Goal: Task Accomplishment & Management: Manage account settings

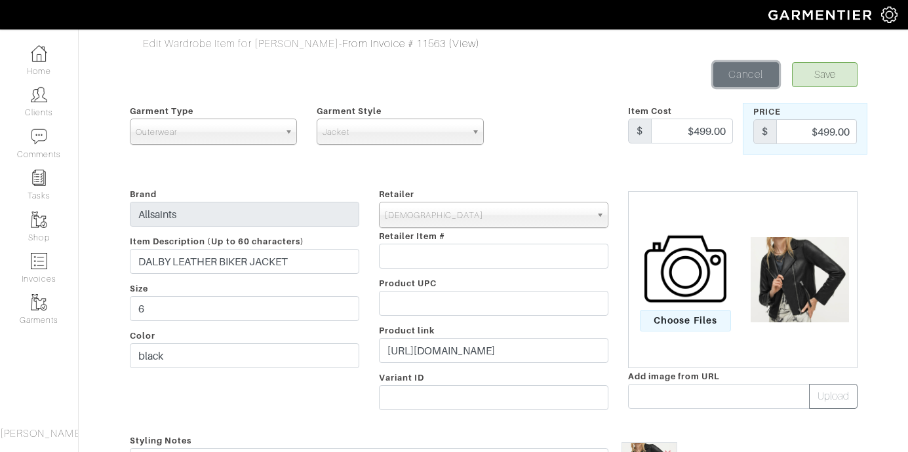
click at [754, 75] on link "Cancel" at bounding box center [746, 74] width 66 height 25
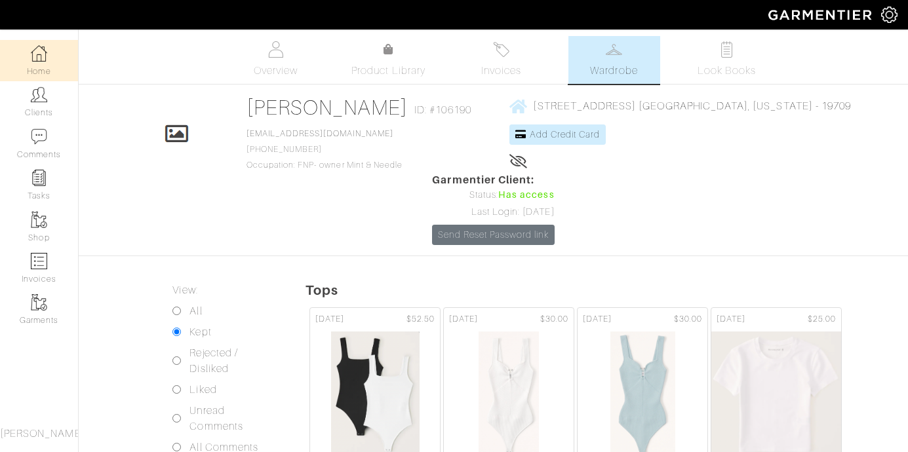
click at [50, 61] on link "Home" at bounding box center [39, 60] width 78 height 41
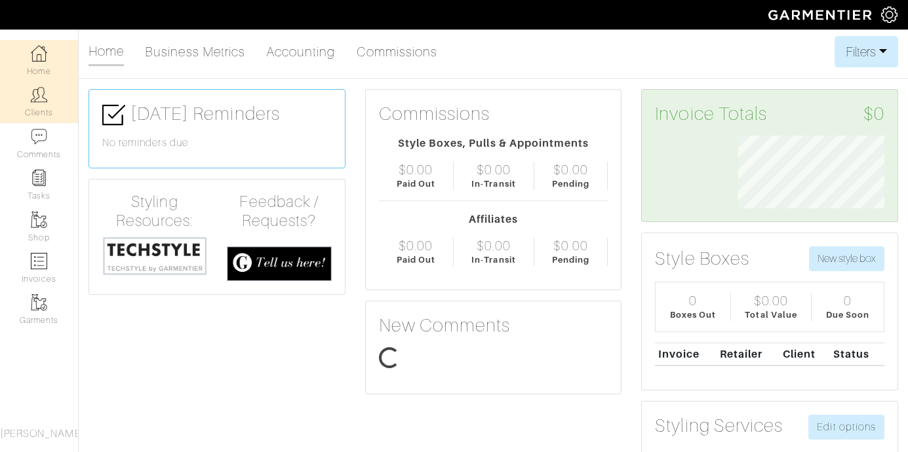
click at [45, 102] on img at bounding box center [39, 95] width 16 height 16
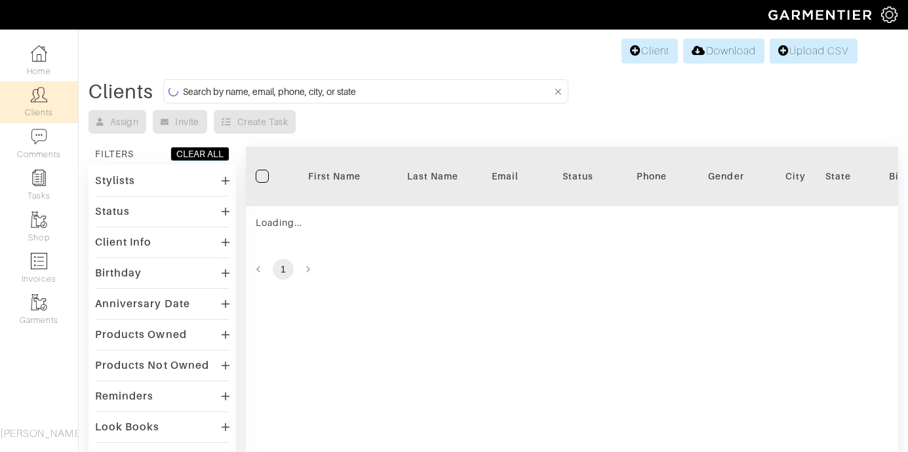
click at [412, 88] on input at bounding box center [367, 91] width 369 height 16
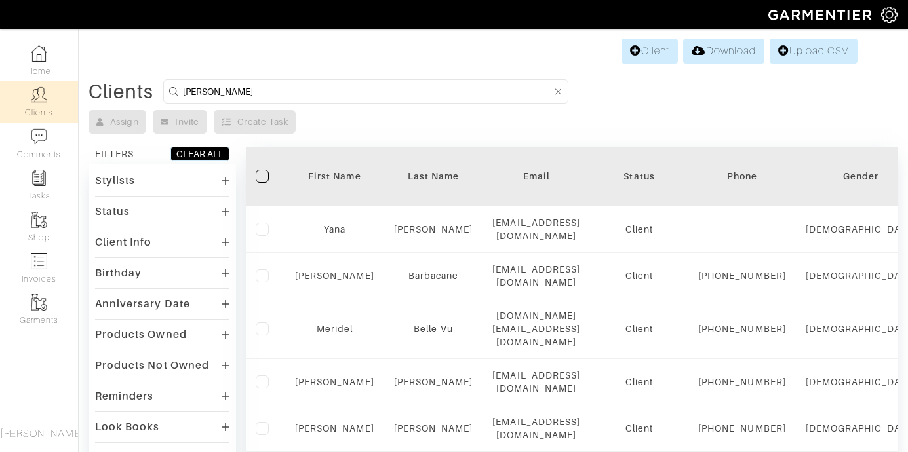
type input "ted"
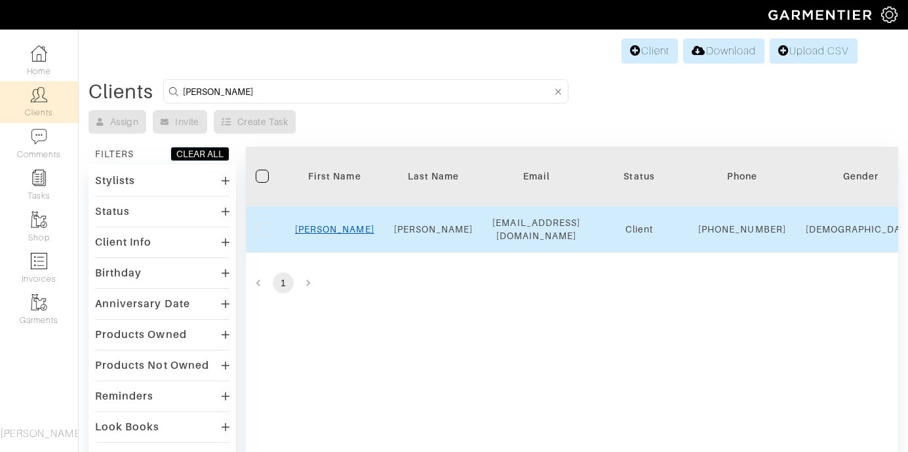
click at [335, 235] on link "Ted" at bounding box center [334, 229] width 79 height 10
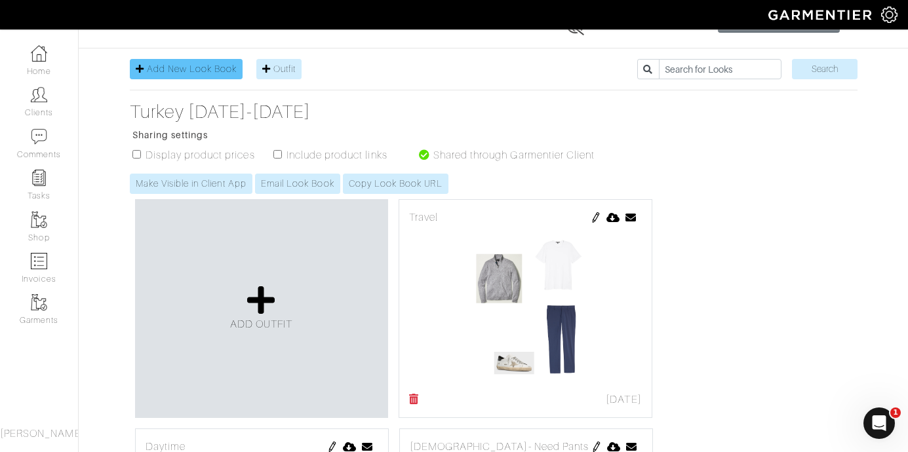
click at [204, 71] on span "Add New Look Book" at bounding box center [192, 69] width 90 height 10
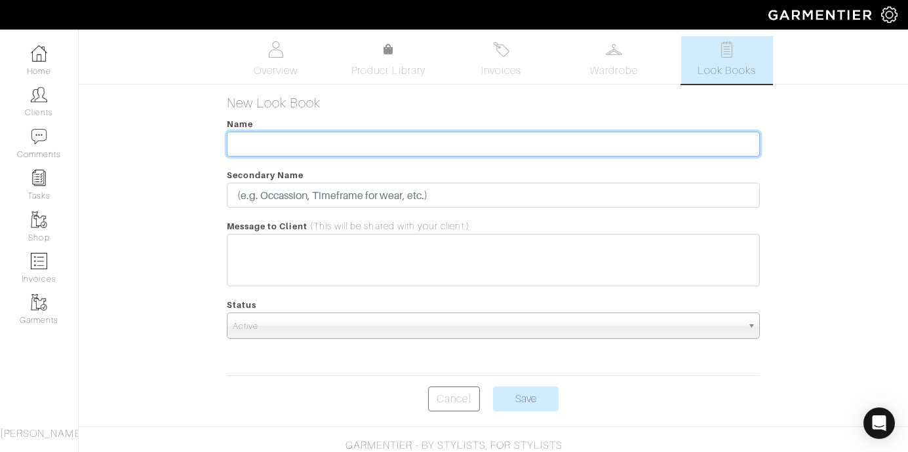
click at [294, 142] on input "text" at bounding box center [493, 144] width 533 height 25
type input "Aruba Oct 9th-15th"
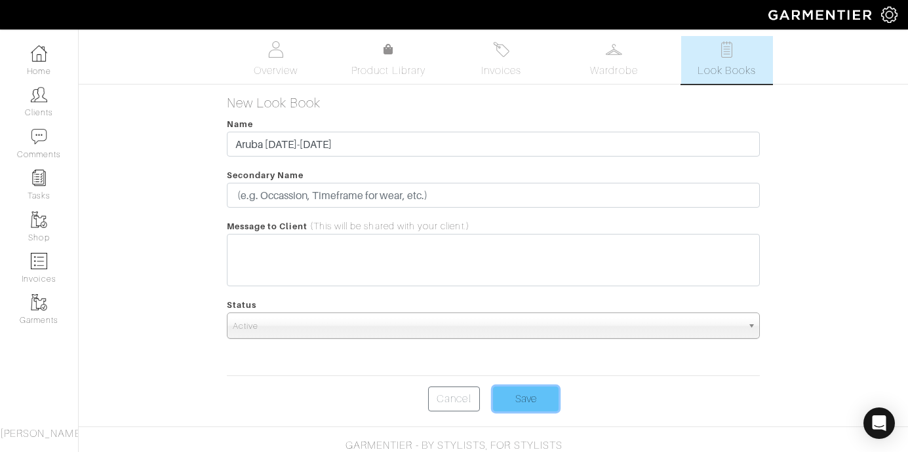
click at [534, 396] on input "Save" at bounding box center [526, 399] width 66 height 25
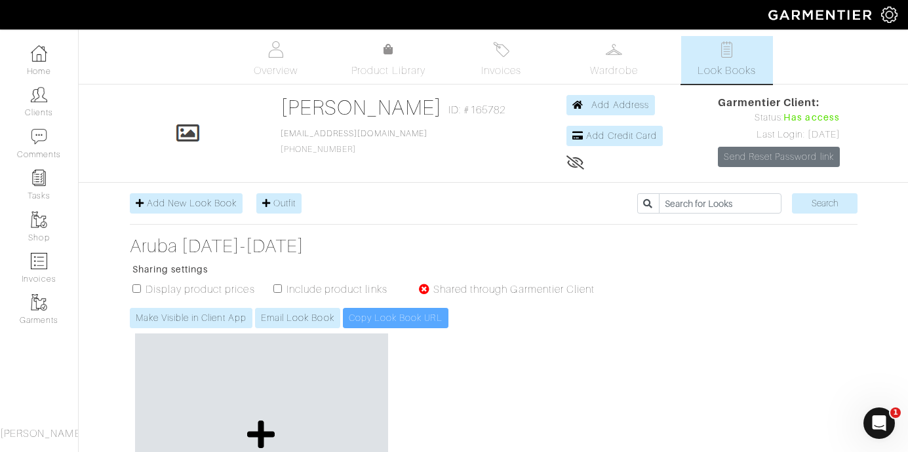
click at [263, 430] on icon at bounding box center [261, 434] width 28 height 31
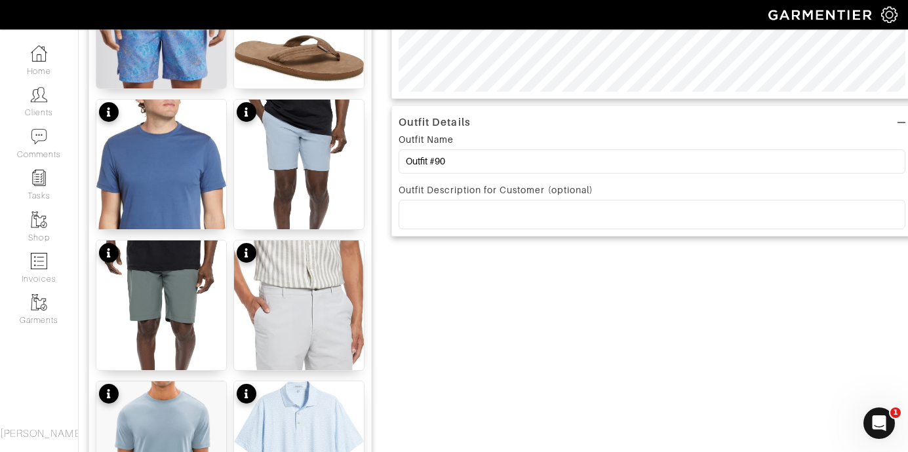
scroll to position [459, 0]
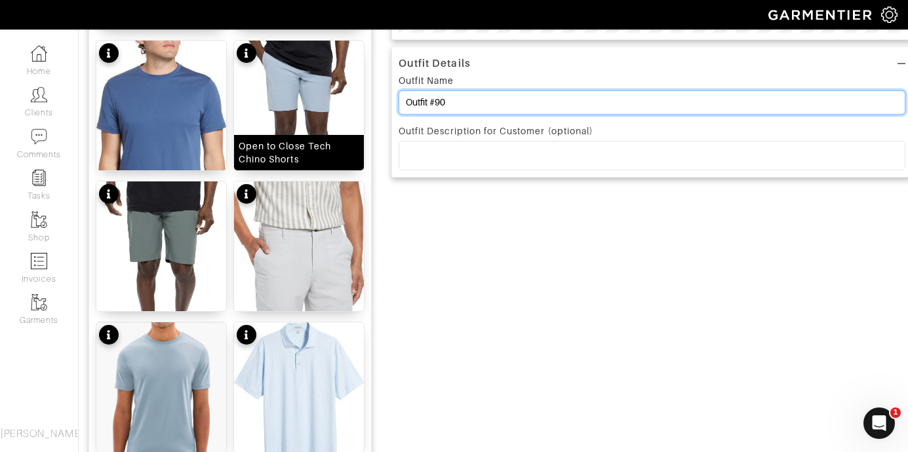
drag, startPoint x: 457, startPoint y: 102, endPoint x: 322, endPoint y: 102, distance: 135.0
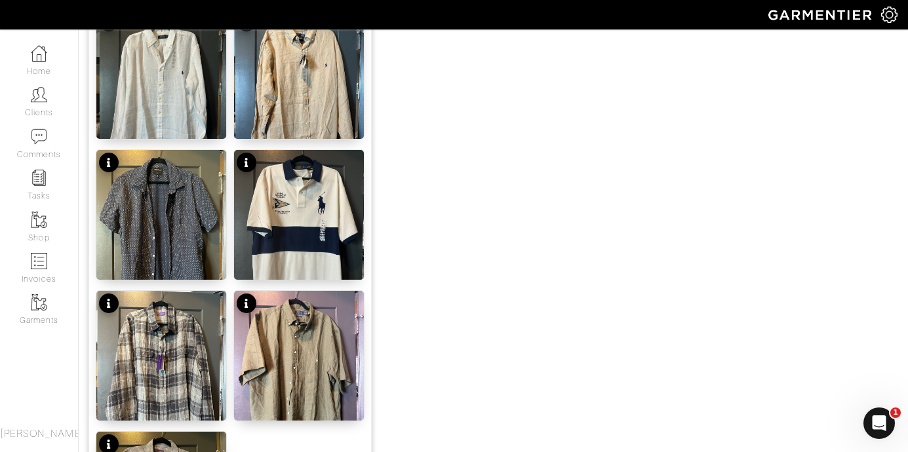
scroll to position [0, 0]
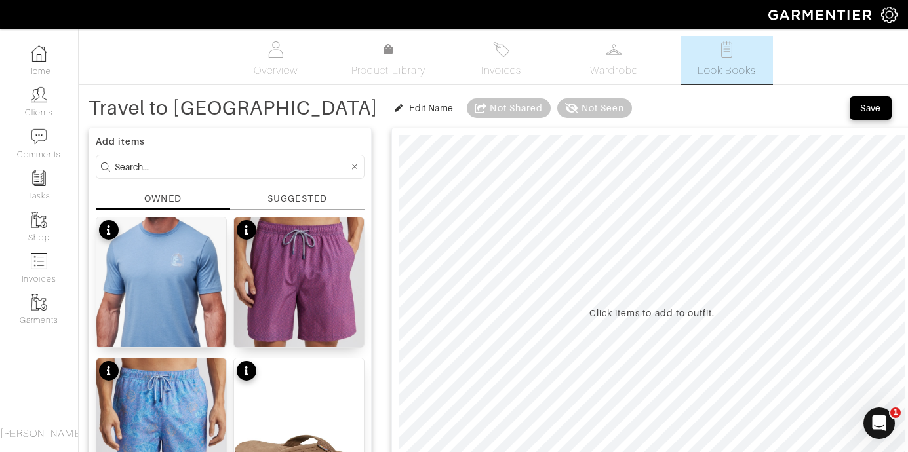
type input "Travel to [GEOGRAPHIC_DATA]"
click at [163, 166] on input at bounding box center [232, 167] width 234 height 16
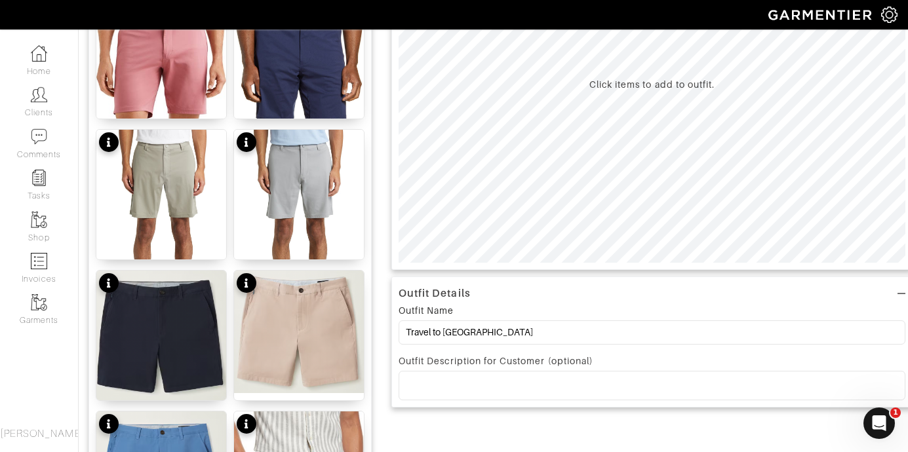
scroll to position [151, 0]
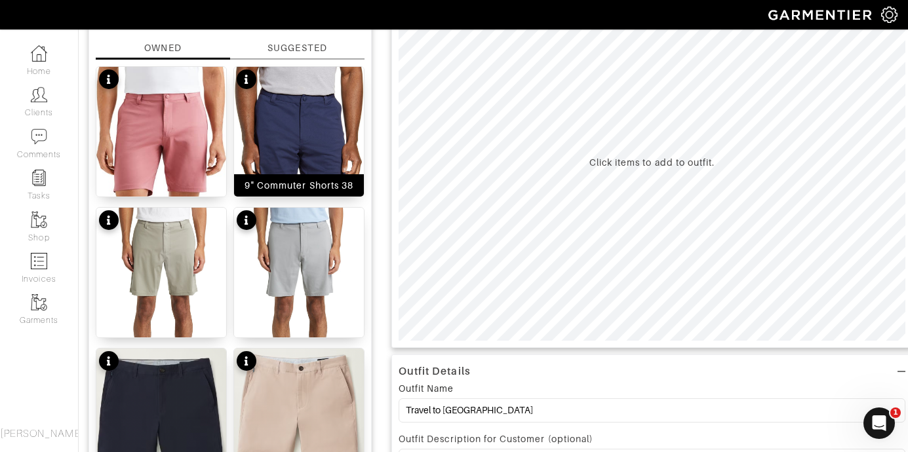
click at [296, 130] on img at bounding box center [299, 166] width 130 height 199
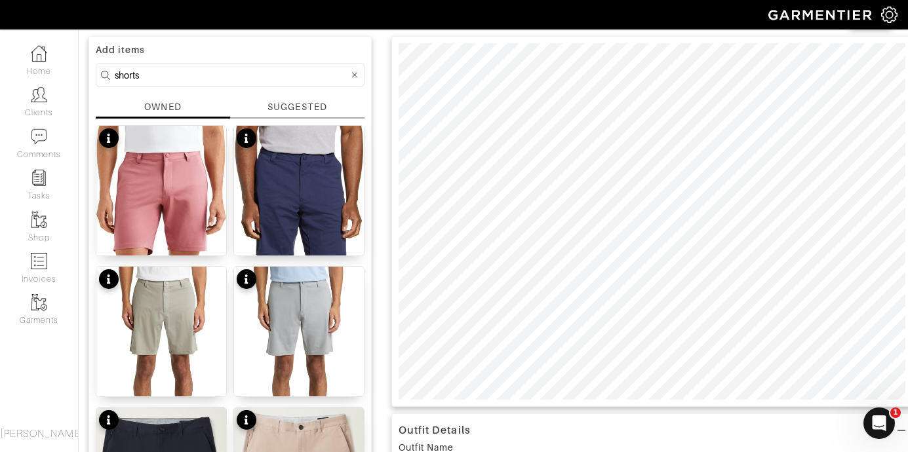
scroll to position [82, 0]
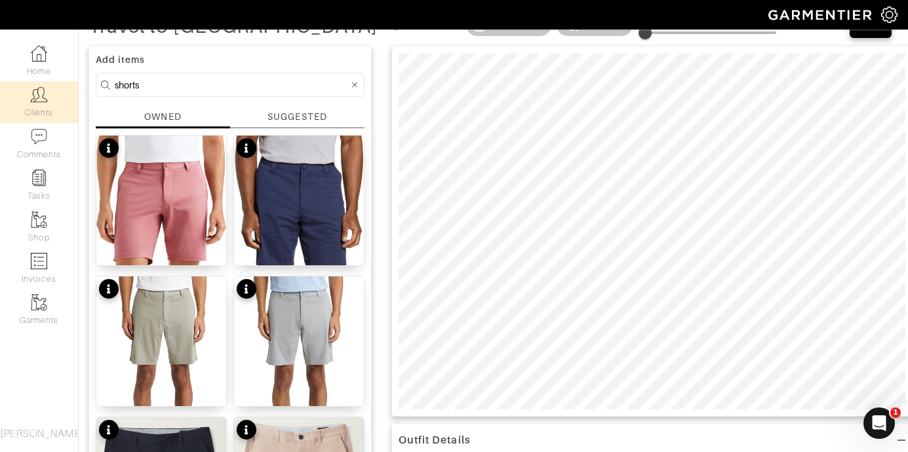
drag, startPoint x: 144, startPoint y: 92, endPoint x: 64, endPoint y: 81, distance: 80.7
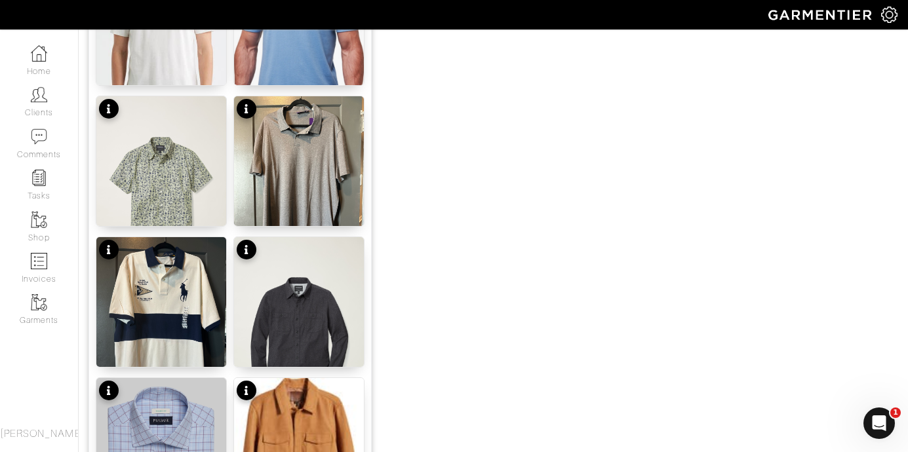
scroll to position [1106, 0]
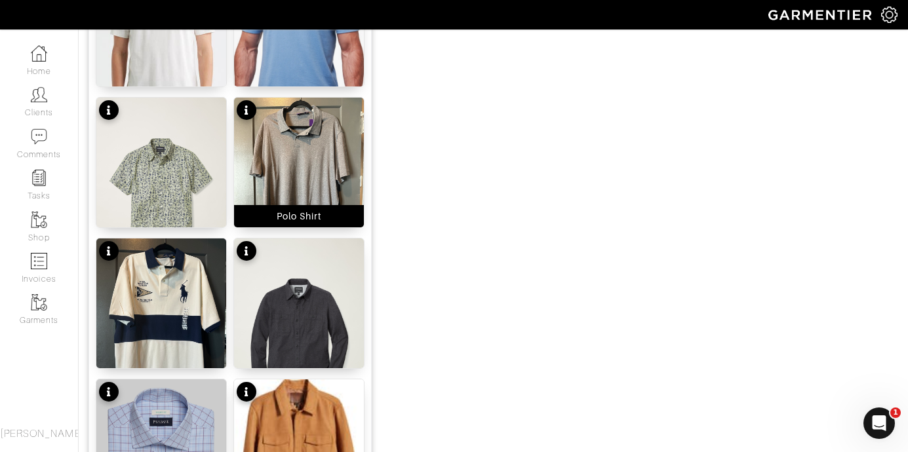
click at [321, 161] on img at bounding box center [299, 184] width 130 height 173
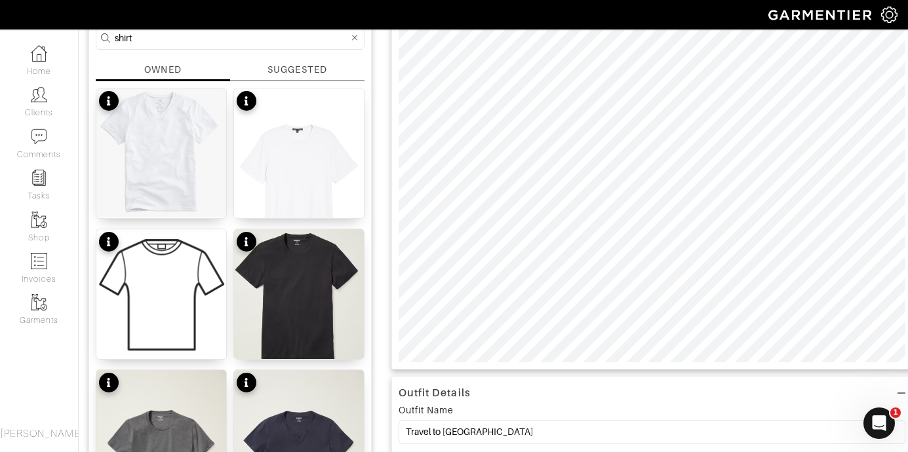
scroll to position [123, 0]
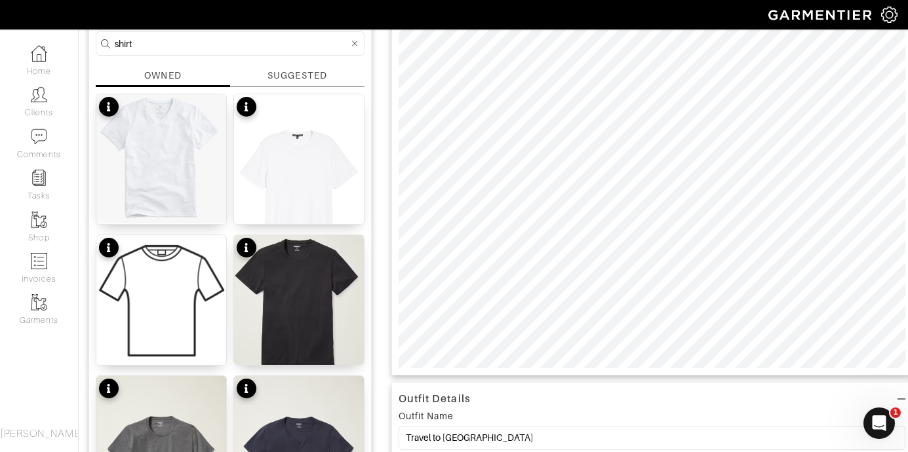
drag, startPoint x: 167, startPoint y: 46, endPoint x: 24, endPoint y: 38, distance: 143.8
type input "sneaker"
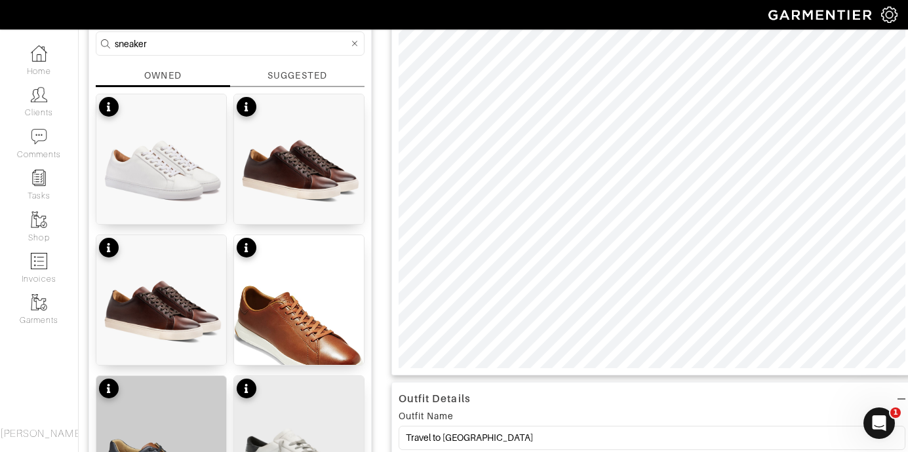
click at [324, 427] on img at bounding box center [299, 457] width 130 height 163
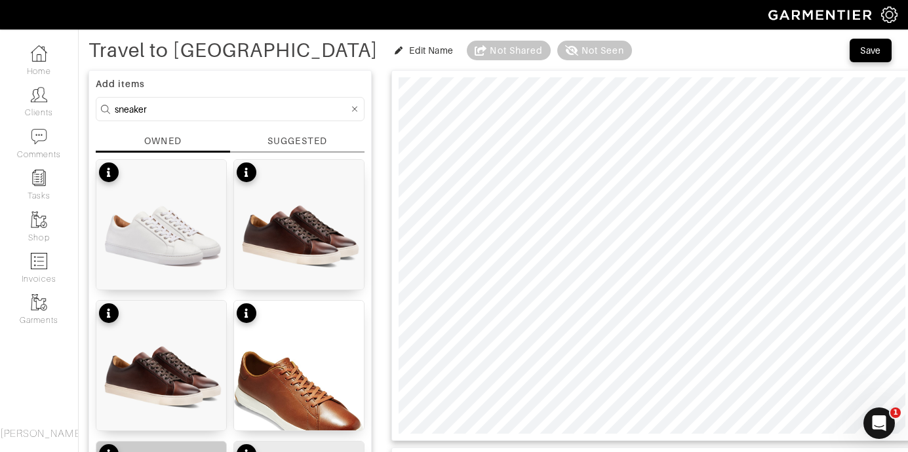
scroll to position [57, 0]
click at [872, 50] on div "Save" at bounding box center [870, 51] width 21 height 13
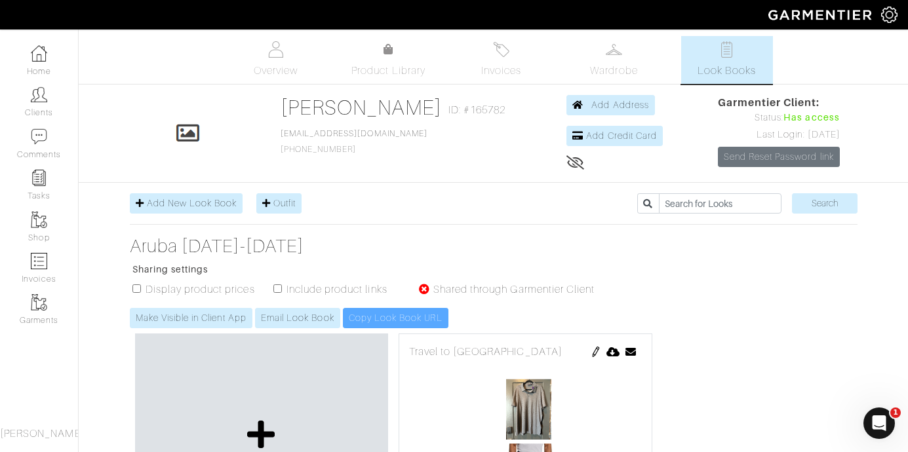
click at [277, 288] on input "checkbox" at bounding box center [277, 288] width 9 height 9
checkbox input "false"
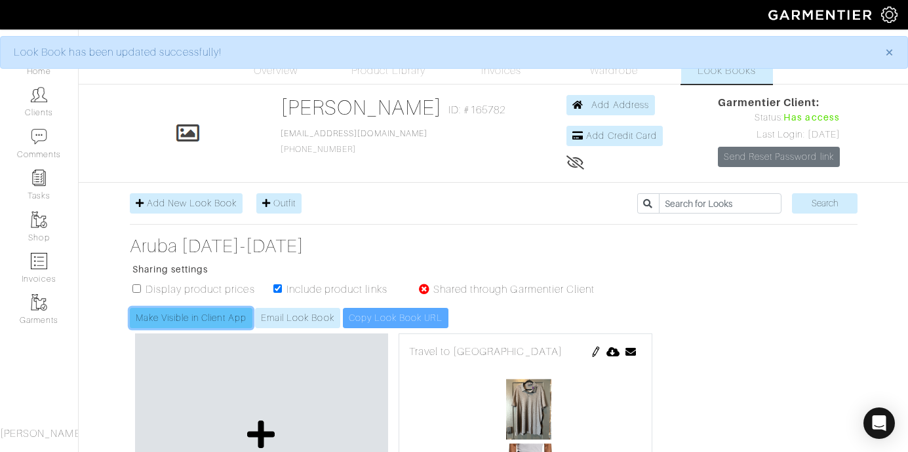
click at [229, 319] on link "Make Visible in Client App" at bounding box center [191, 318] width 123 height 20
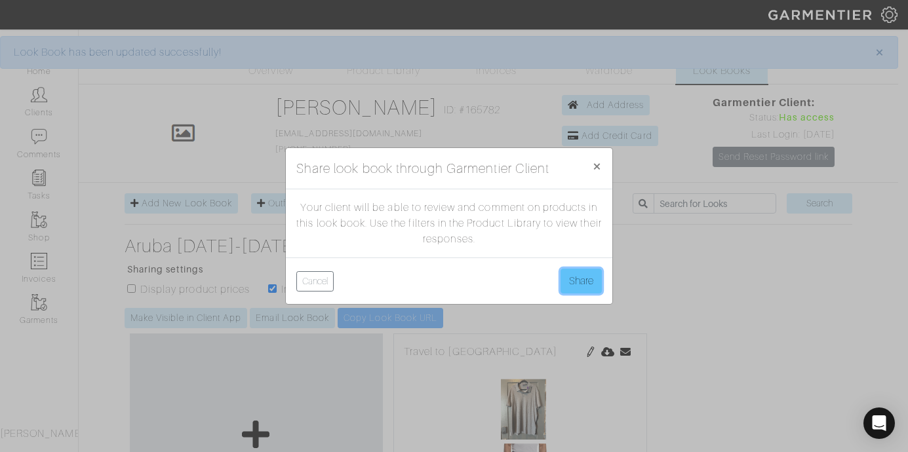
click at [584, 281] on button "Share" at bounding box center [580, 281] width 41 height 25
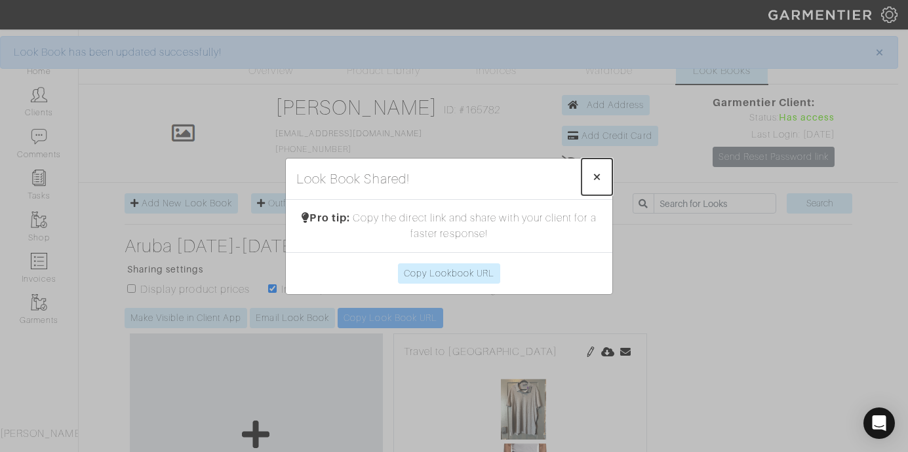
click at [591, 173] on button "× Close" at bounding box center [596, 177] width 31 height 37
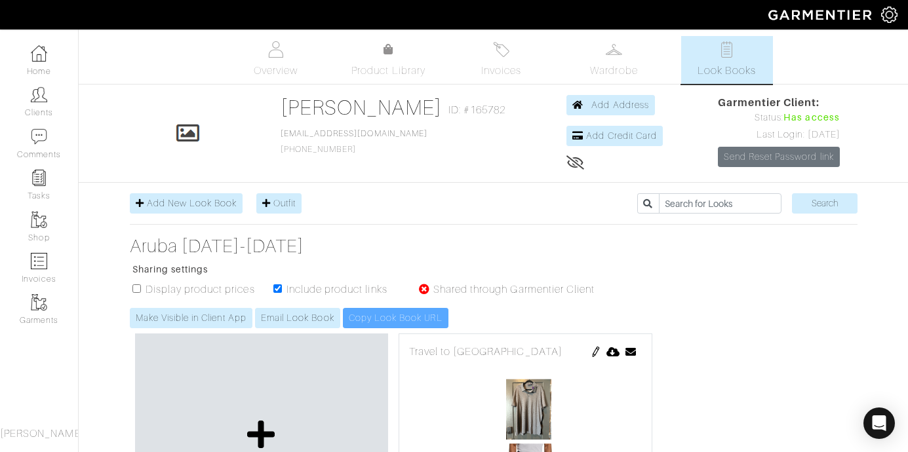
click at [279, 290] on input "checkbox" at bounding box center [277, 288] width 9 height 9
checkbox input "false"
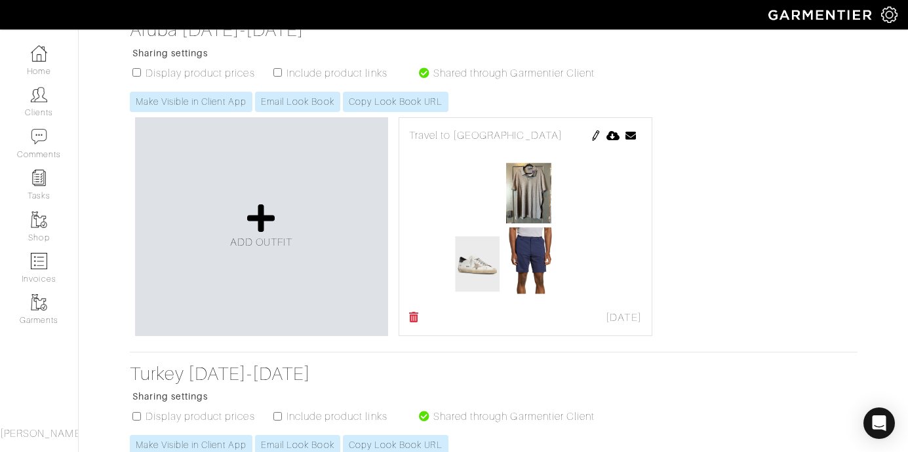
scroll to position [255, 0]
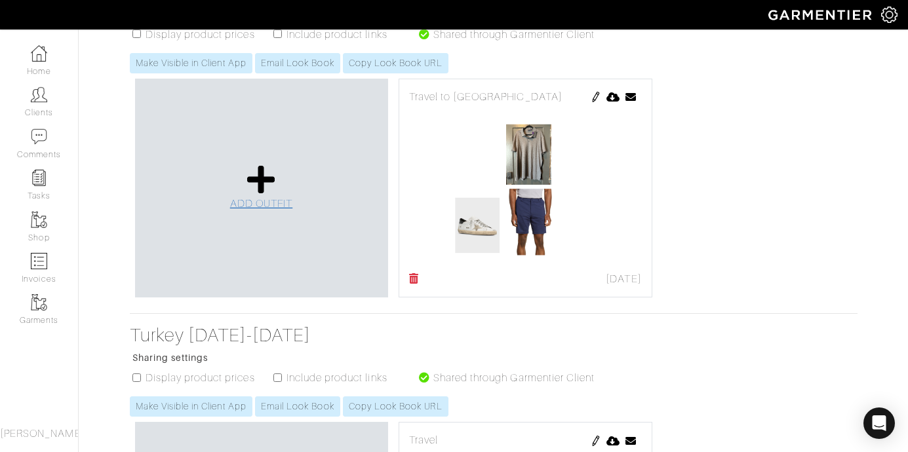
click at [244, 197] on link "ADD OUTFIT" at bounding box center [261, 188] width 63 height 48
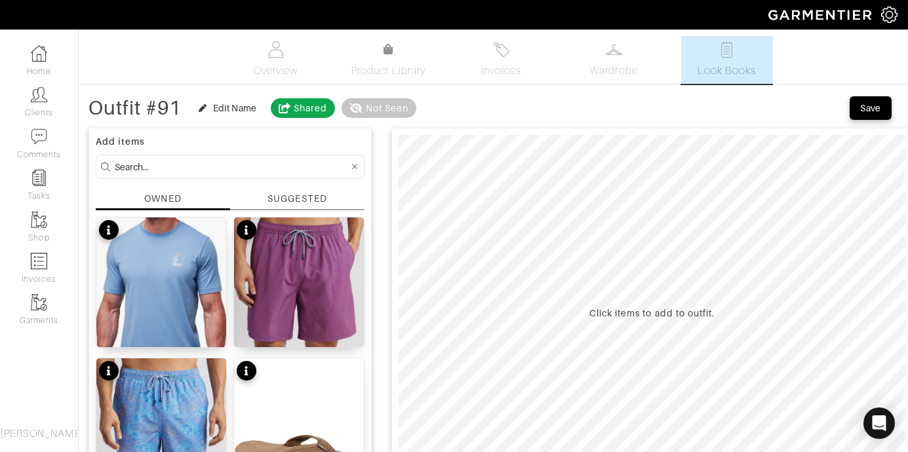
click at [153, 166] on input at bounding box center [232, 167] width 234 height 16
type input "short"
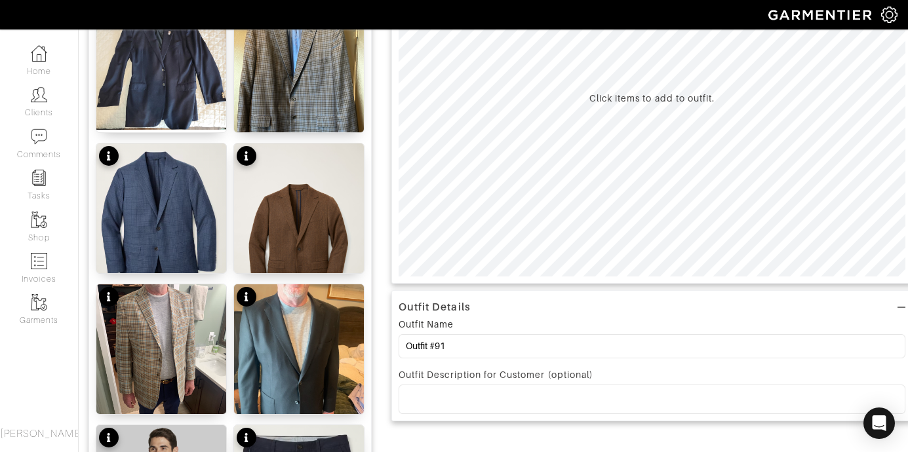
scroll to position [220, 0]
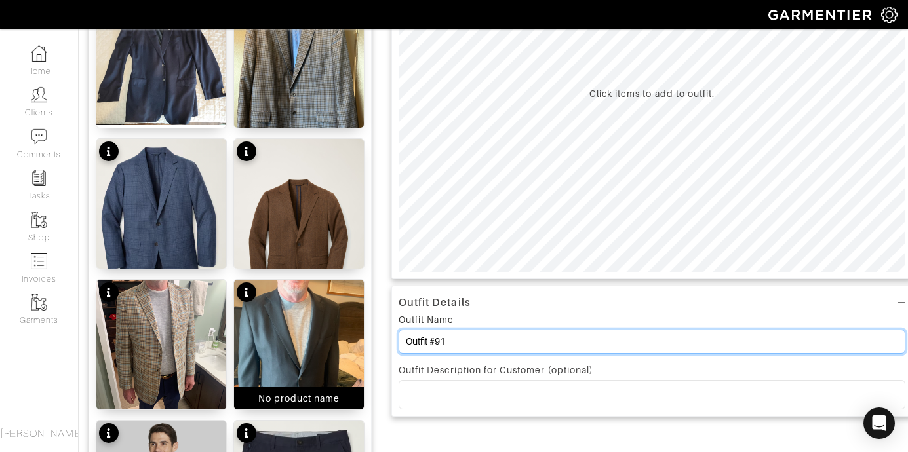
drag, startPoint x: 471, startPoint y: 341, endPoint x: 315, endPoint y: 337, distance: 156.1
type input "O"
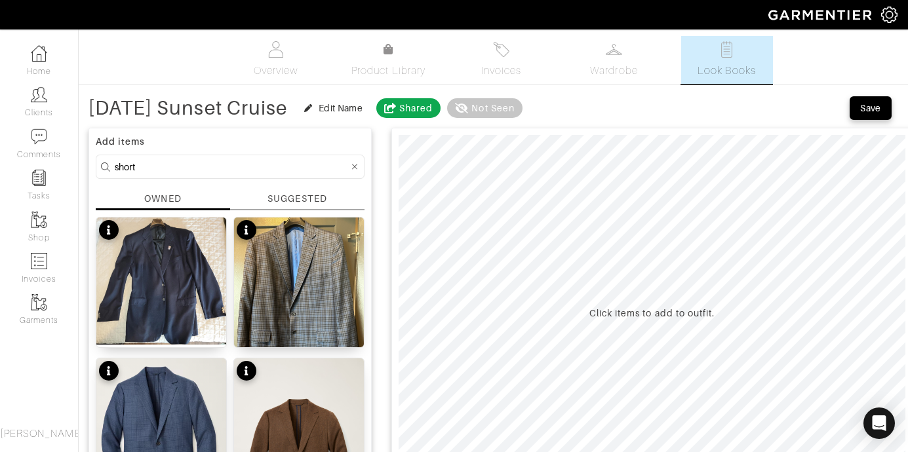
type input "Oct 10th Sunset Cruise"
drag, startPoint x: 159, startPoint y: 169, endPoint x: 28, endPoint y: 163, distance: 131.2
click at [153, 167] on input "short" at bounding box center [232, 167] width 234 height 16
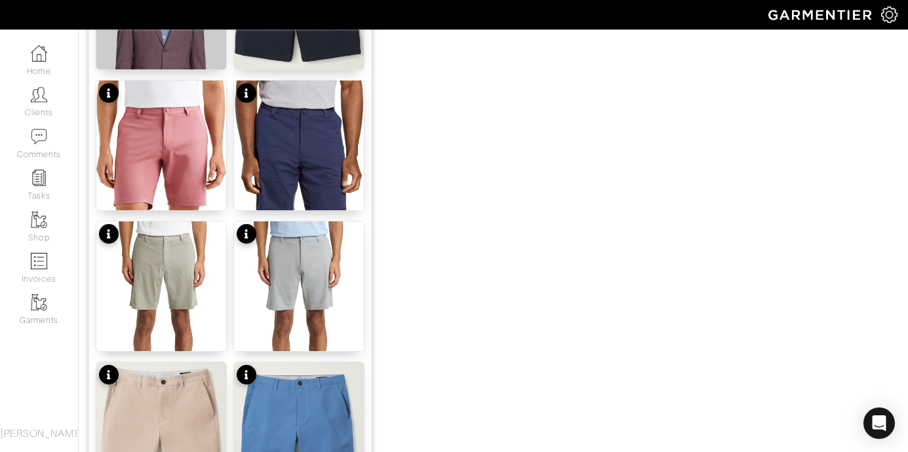
scroll to position [678, 0]
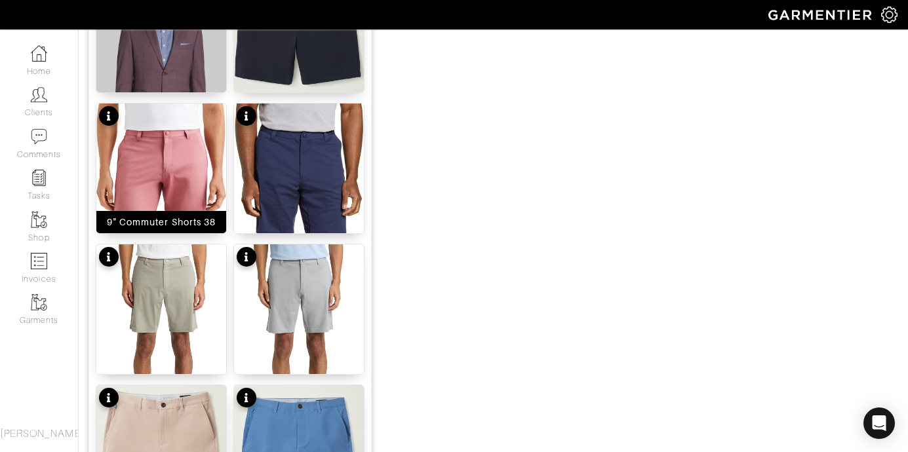
click at [172, 160] on img at bounding box center [161, 206] width 130 height 205
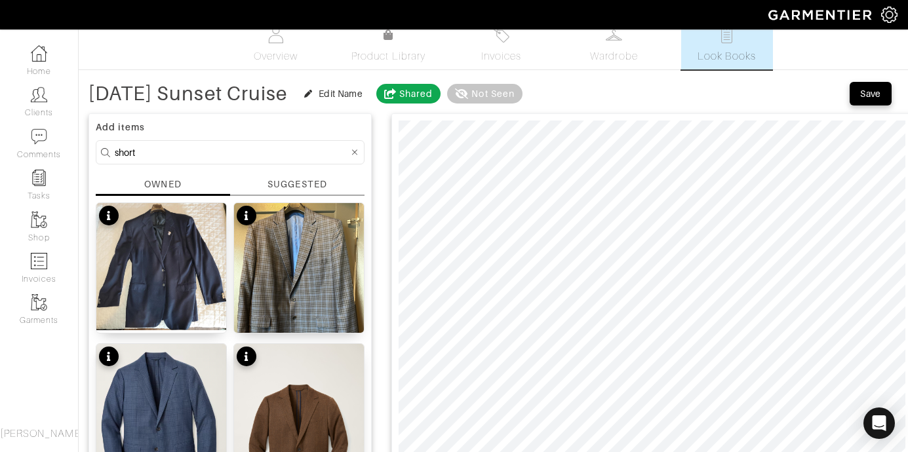
scroll to position [2, 0]
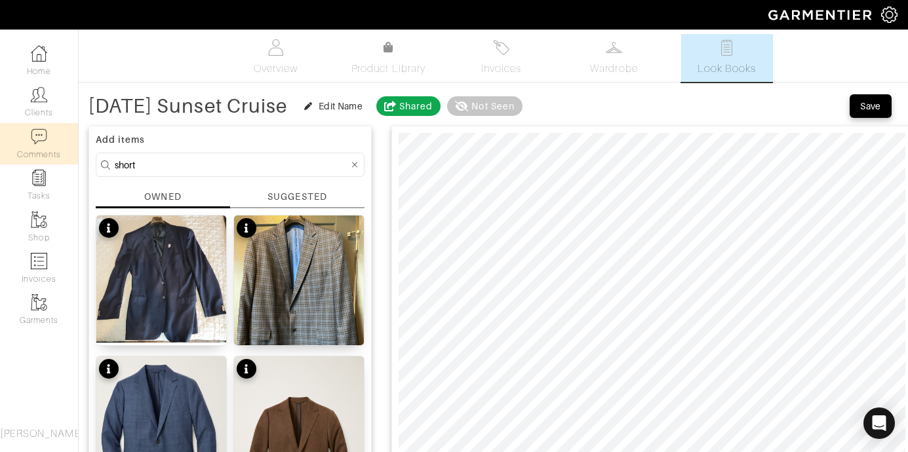
drag, startPoint x: 166, startPoint y: 165, endPoint x: 46, endPoint y: 159, distance: 120.1
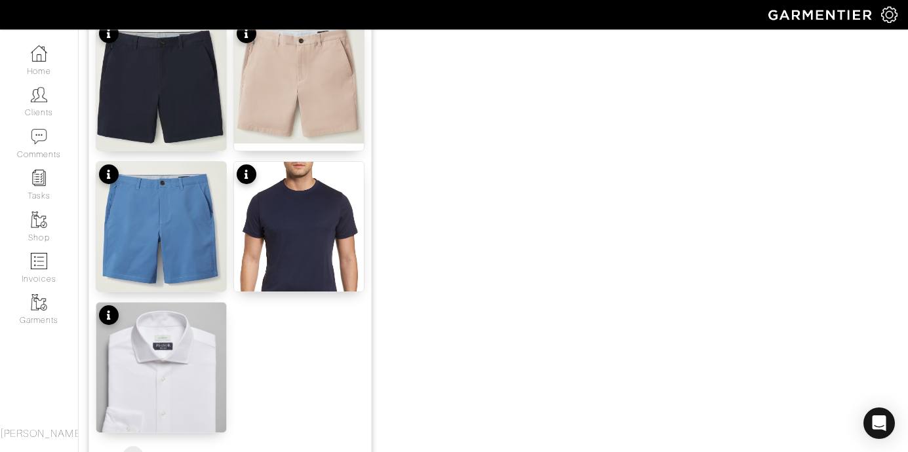
scroll to position [1691, 0]
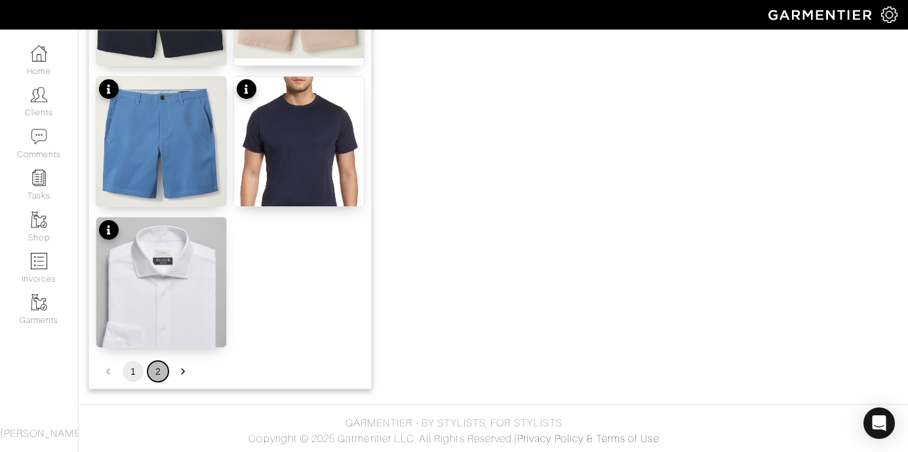
click at [161, 367] on button "2" at bounding box center [157, 371] width 21 height 21
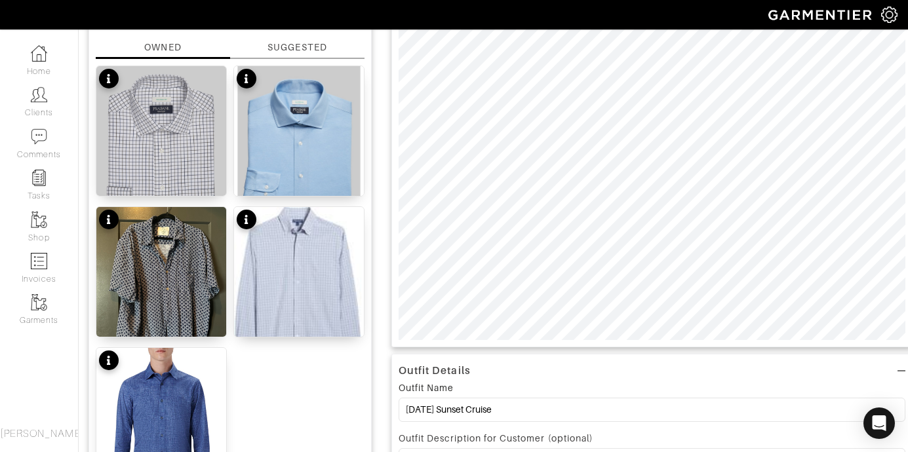
scroll to position [0, 0]
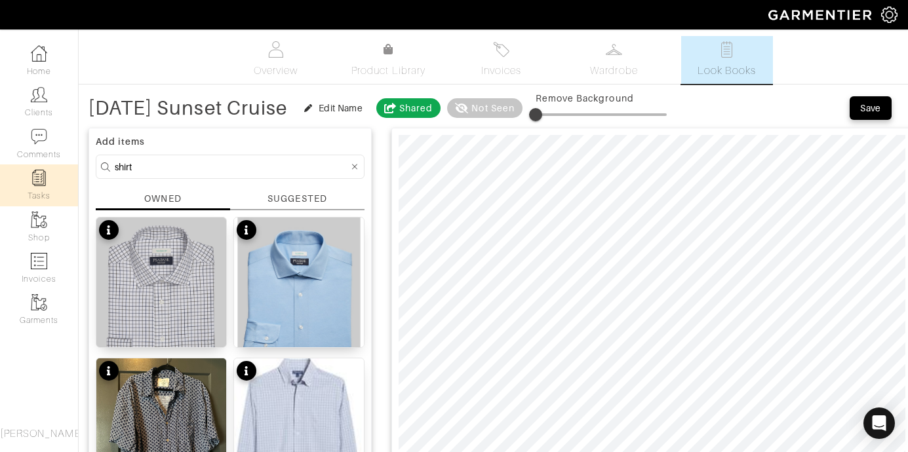
drag, startPoint x: 139, startPoint y: 170, endPoint x: 49, endPoint y: 168, distance: 90.5
click at [49, 168] on div "Company Settings Manage Subscription My Profile Stylists Sign Out Home Clients …" at bounding box center [454, 390] width 908 height 781
type input "top"
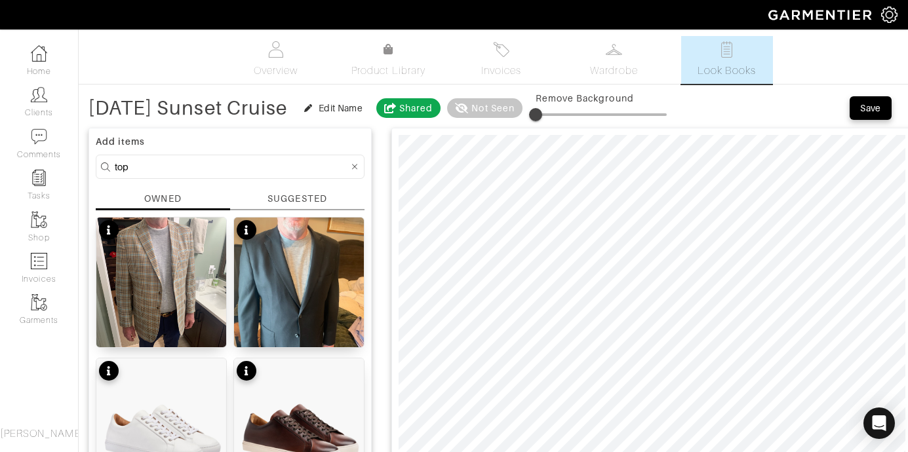
click at [352, 166] on icon at bounding box center [355, 167] width 6 height 9
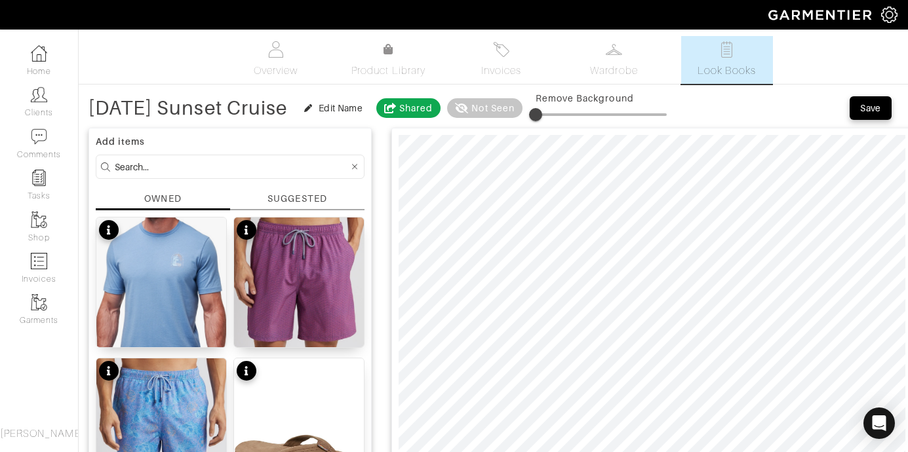
click at [317, 204] on div "SUGGESTED" at bounding box center [296, 199] width 59 height 14
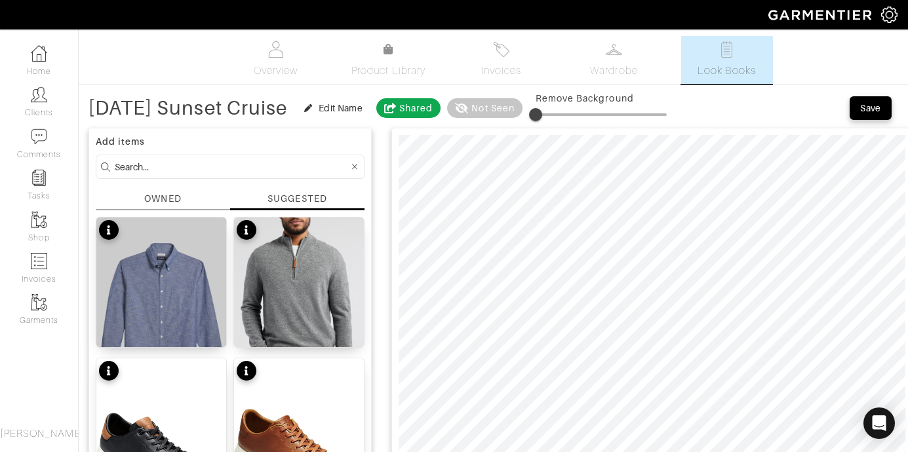
click at [176, 198] on div "OWNED" at bounding box center [162, 199] width 37 height 14
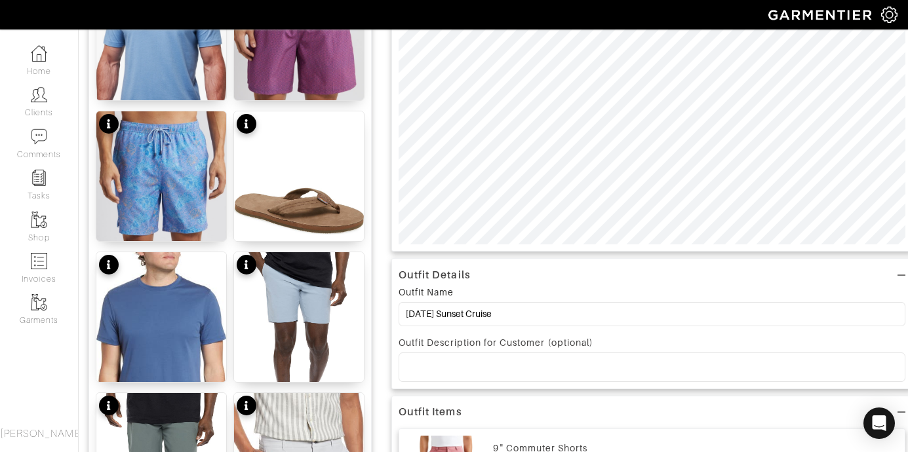
scroll to position [134, 0]
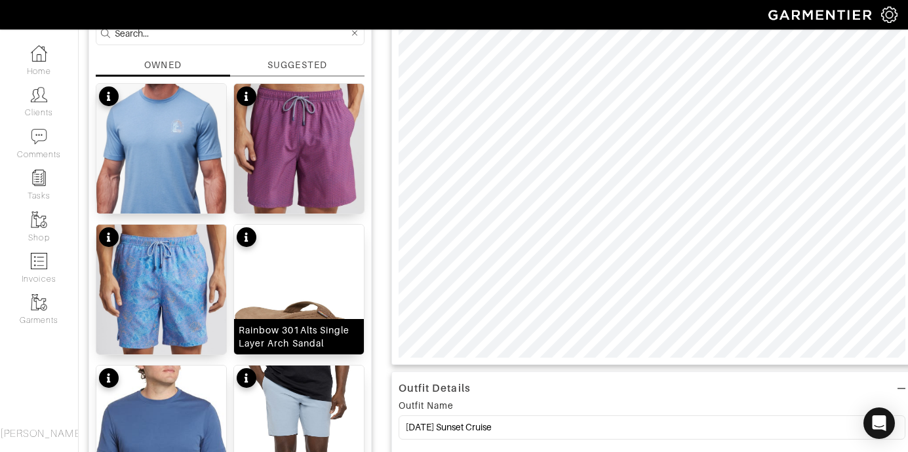
click at [336, 319] on img at bounding box center [299, 324] width 130 height 199
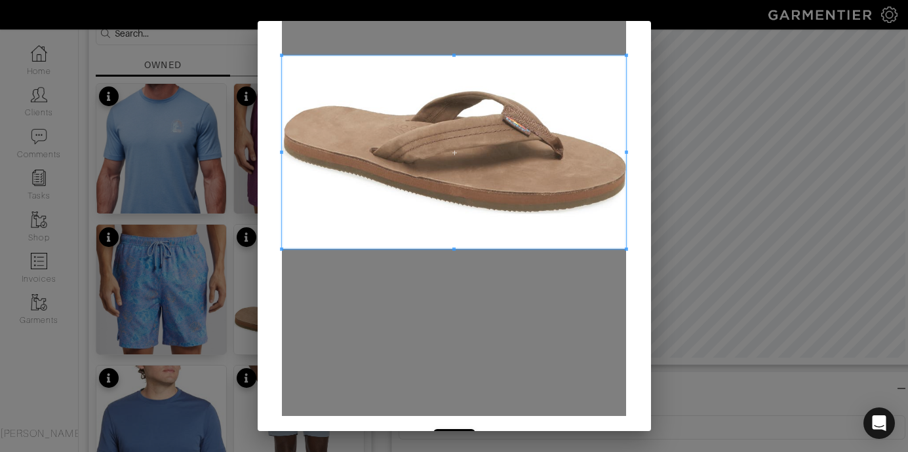
scroll to position [193, 0]
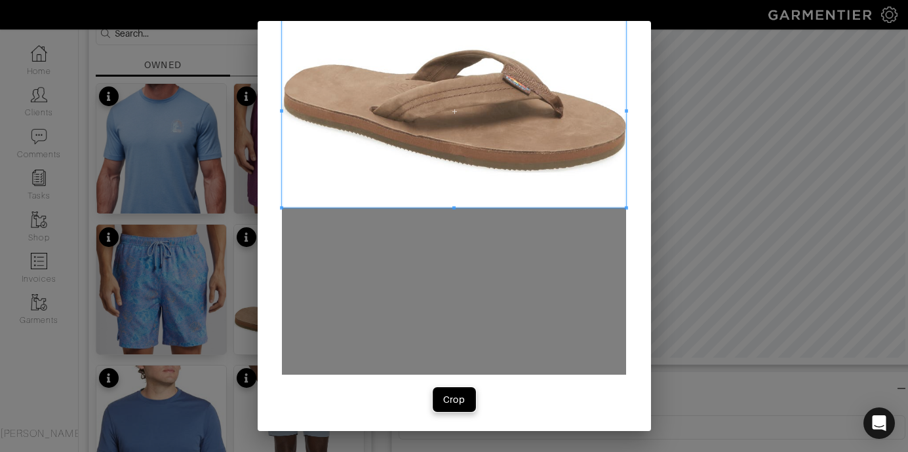
click at [454, 401] on div "Crop" at bounding box center [454, 399] width 22 height 13
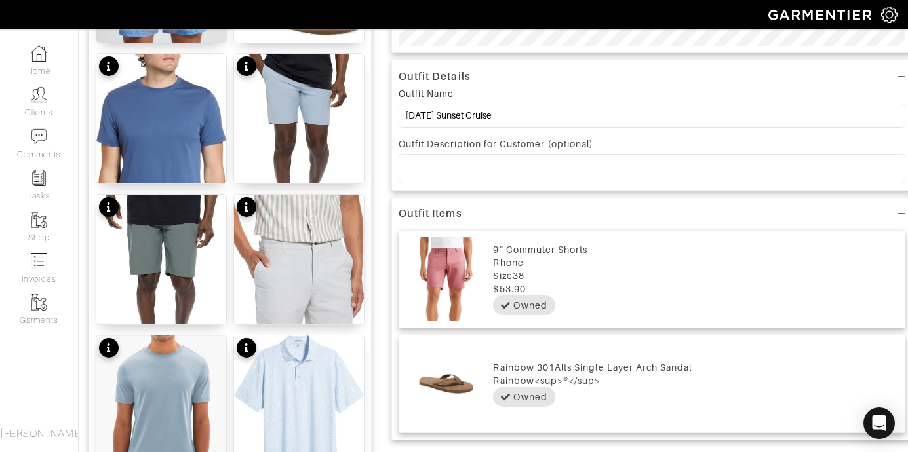
scroll to position [391, 0]
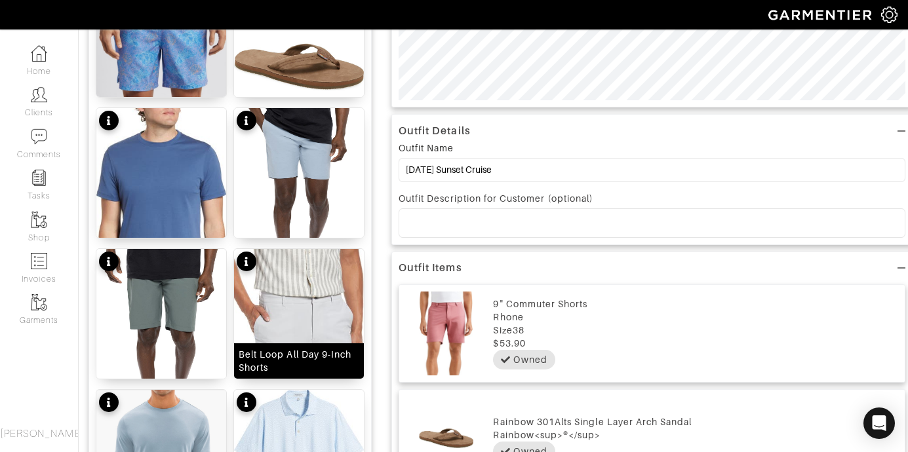
click at [312, 317] on img at bounding box center [299, 356] width 130 height 214
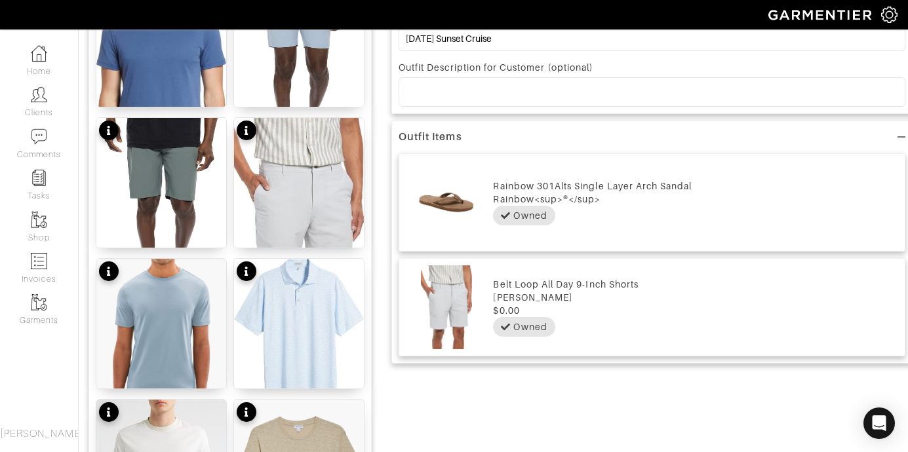
scroll to position [684, 0]
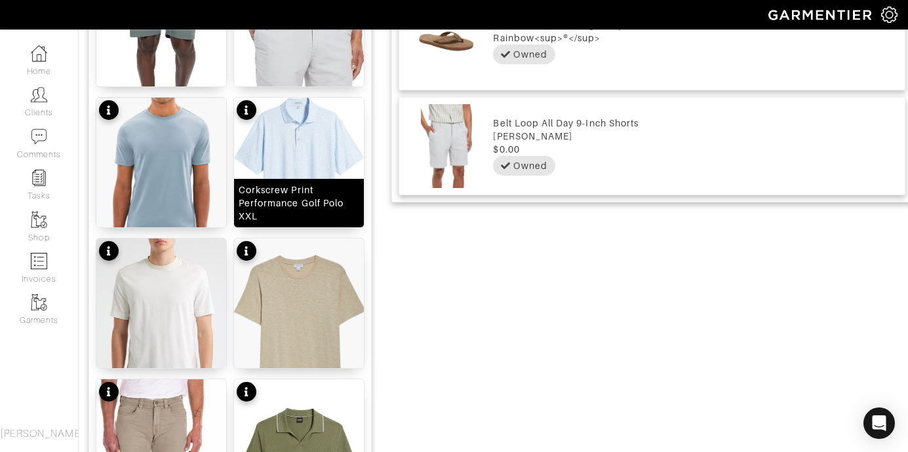
click at [314, 145] on img at bounding box center [299, 170] width 130 height 144
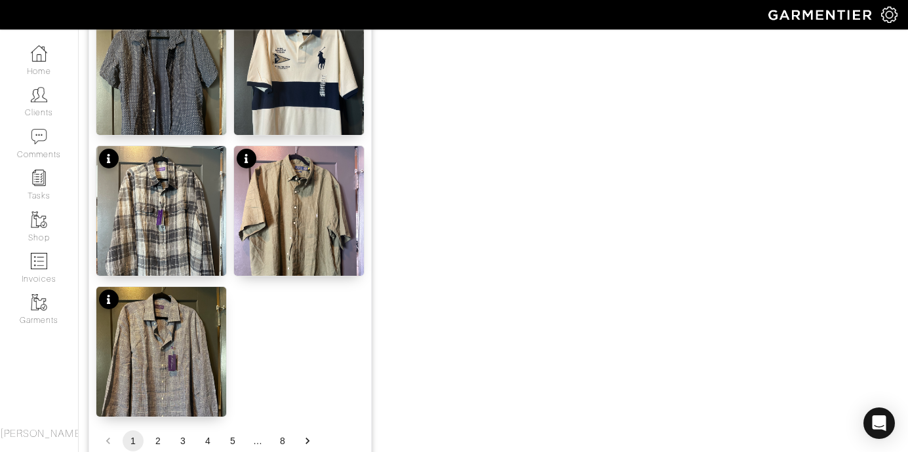
scroll to position [1691, 0]
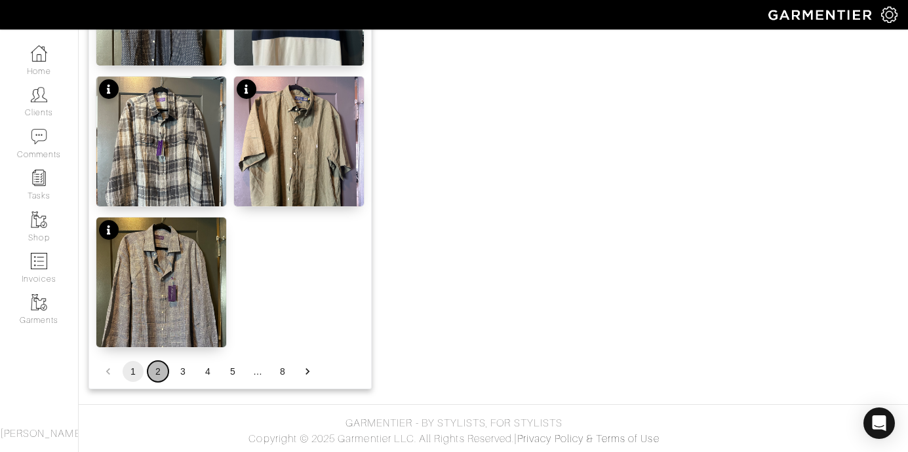
click at [161, 373] on button "2" at bounding box center [157, 371] width 21 height 21
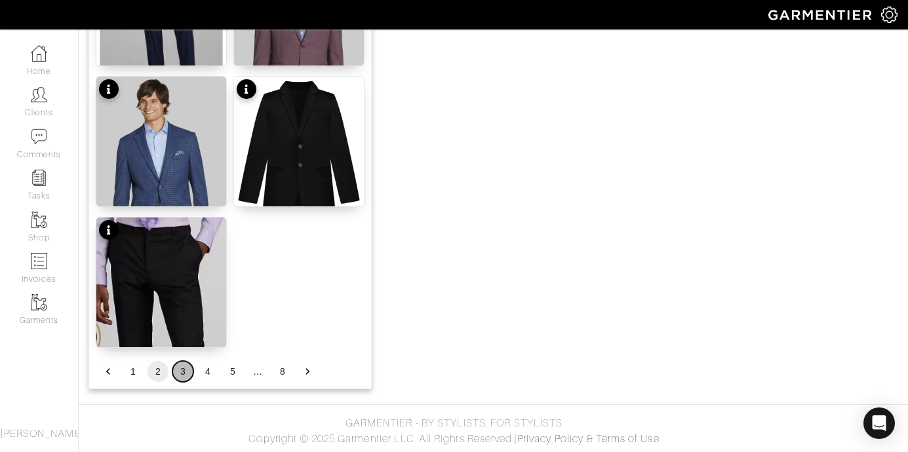
click at [181, 372] on button "3" at bounding box center [182, 371] width 21 height 21
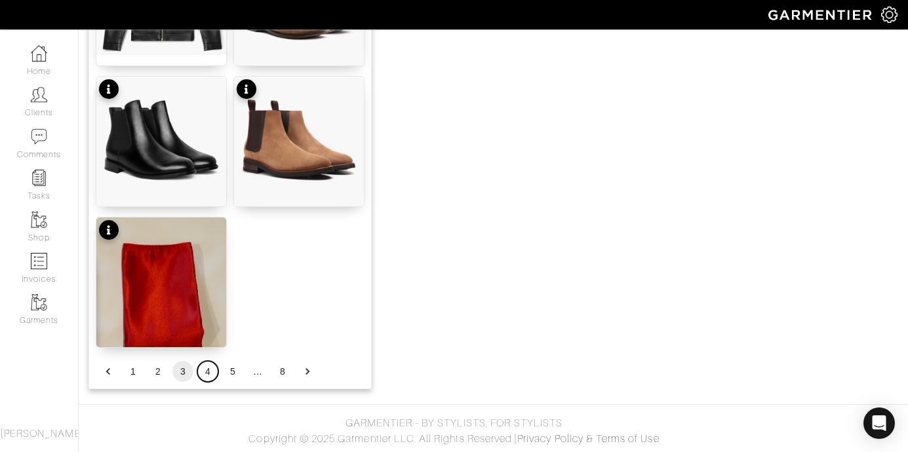
click at [208, 368] on button "4" at bounding box center [207, 371] width 21 height 21
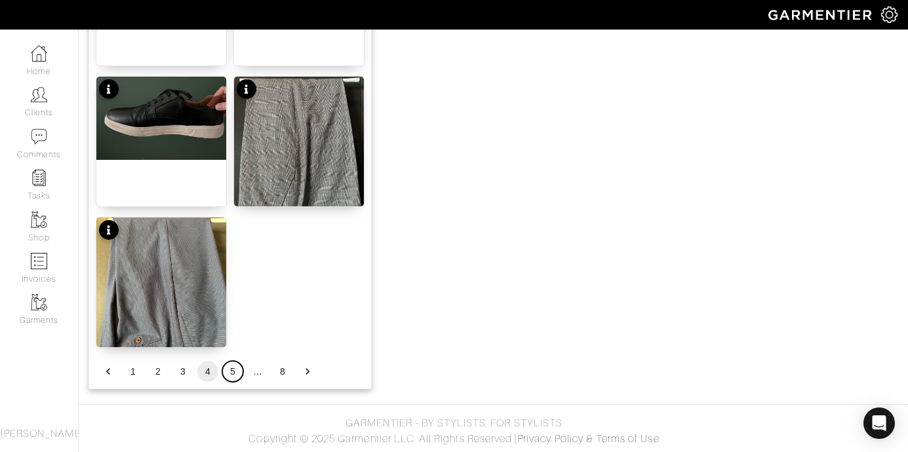
click at [232, 376] on button "5" at bounding box center [232, 371] width 21 height 21
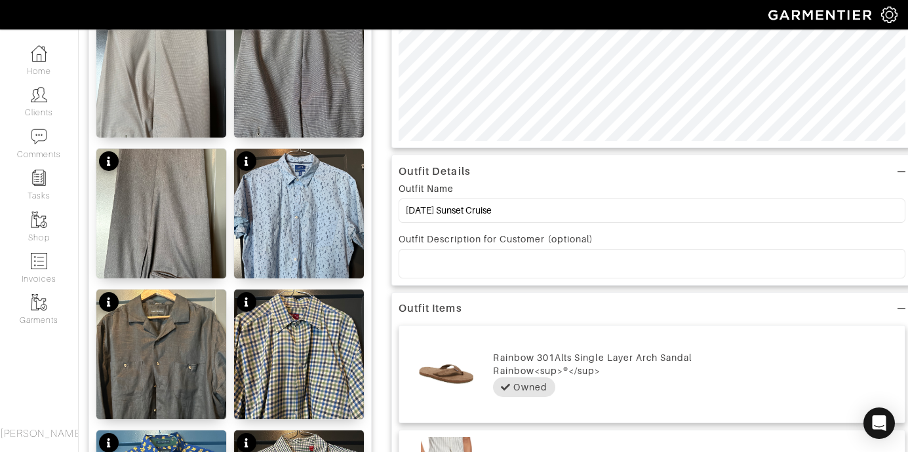
scroll to position [307, 0]
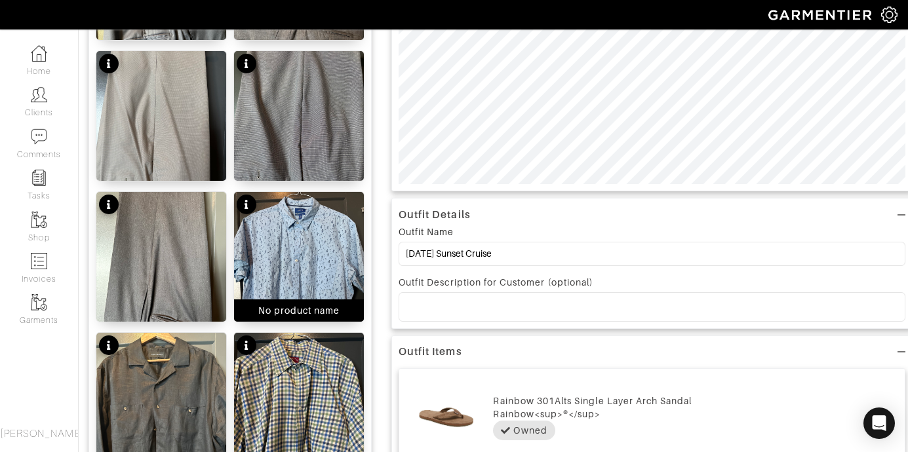
click at [302, 243] on img at bounding box center [299, 278] width 130 height 173
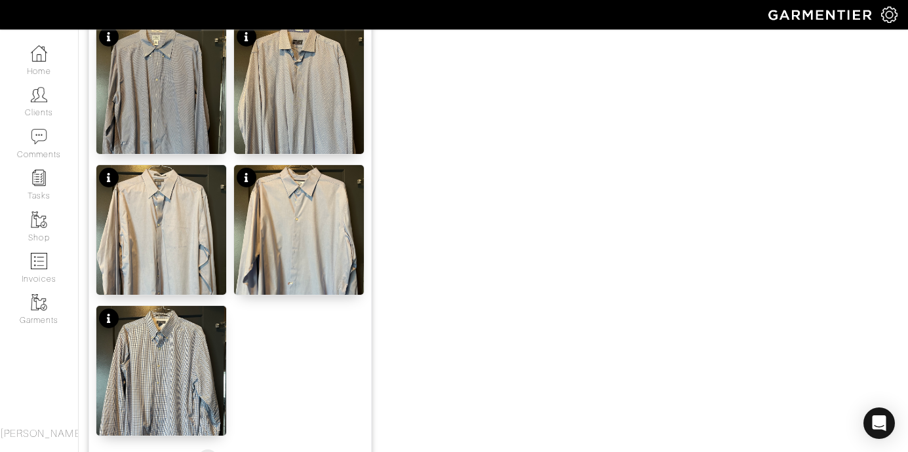
scroll to position [1685, 0]
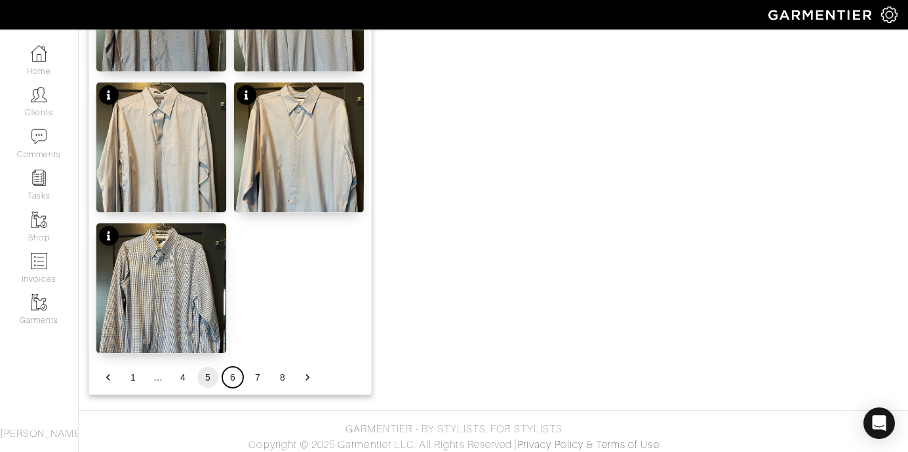
click at [229, 374] on button "6" at bounding box center [232, 377] width 21 height 21
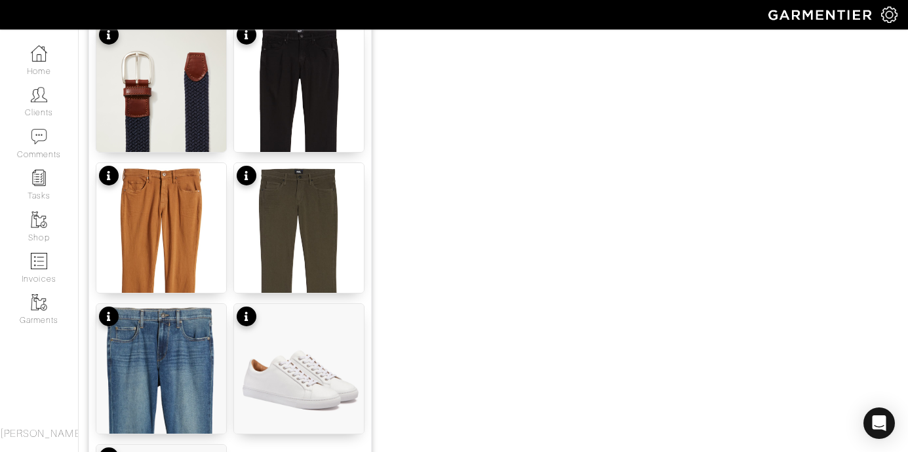
scroll to position [1691, 0]
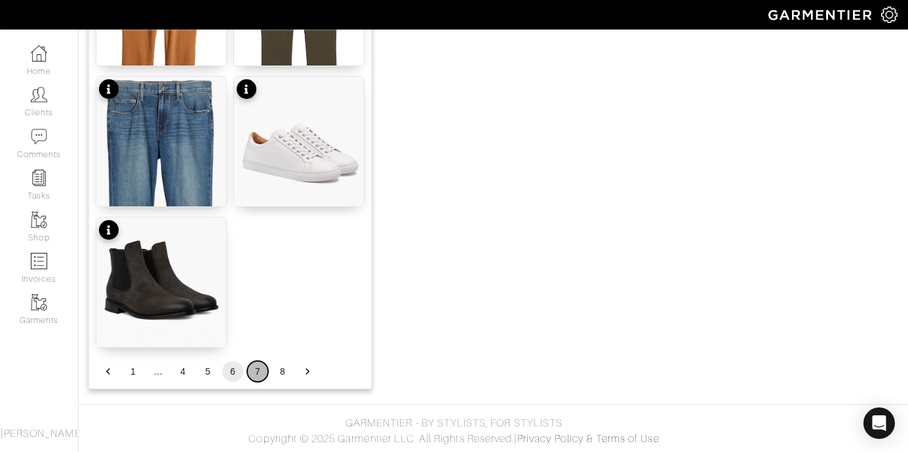
click at [253, 372] on button "7" at bounding box center [257, 371] width 21 height 21
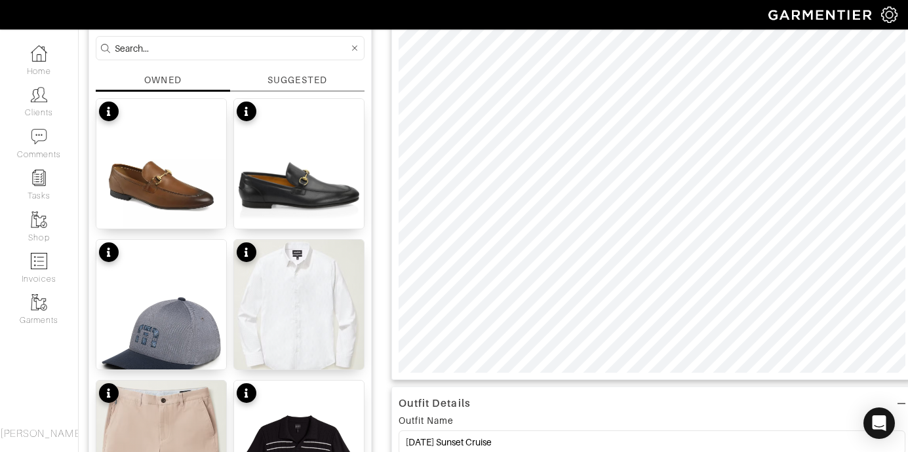
scroll to position [137, 0]
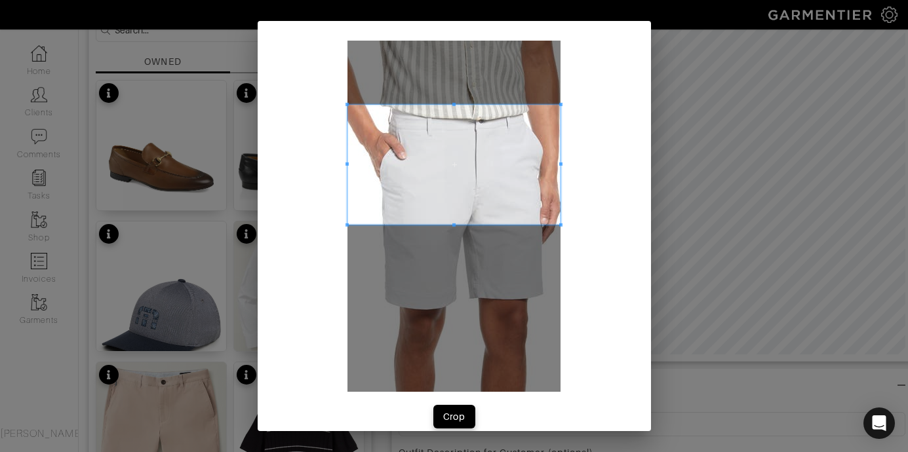
click at [452, 137] on span at bounding box center [453, 165] width 213 height 120
click at [450, 223] on span at bounding box center [453, 166] width 213 height 120
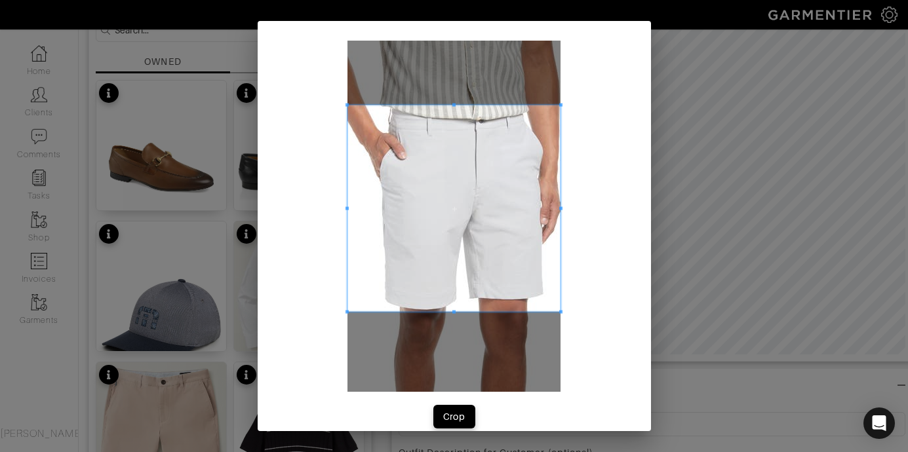
click at [452, 311] on span at bounding box center [453, 312] width 3 height 3
click at [450, 416] on div "Crop" at bounding box center [454, 416] width 22 height 13
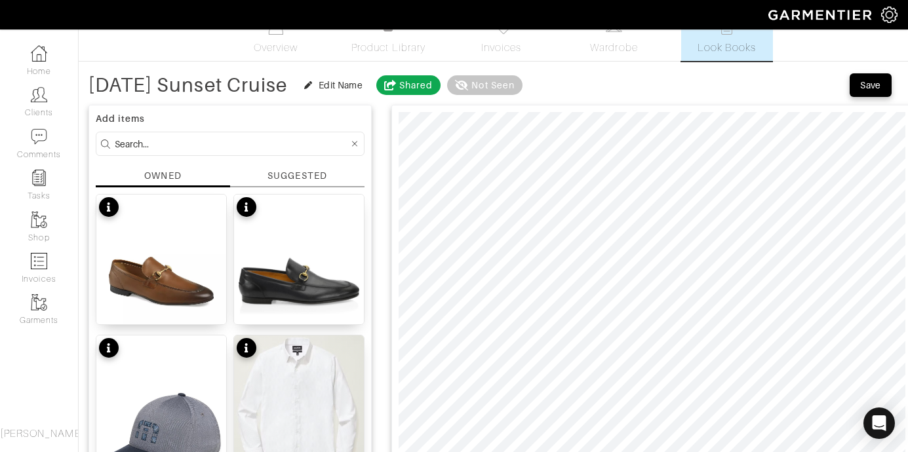
scroll to position [20, 0]
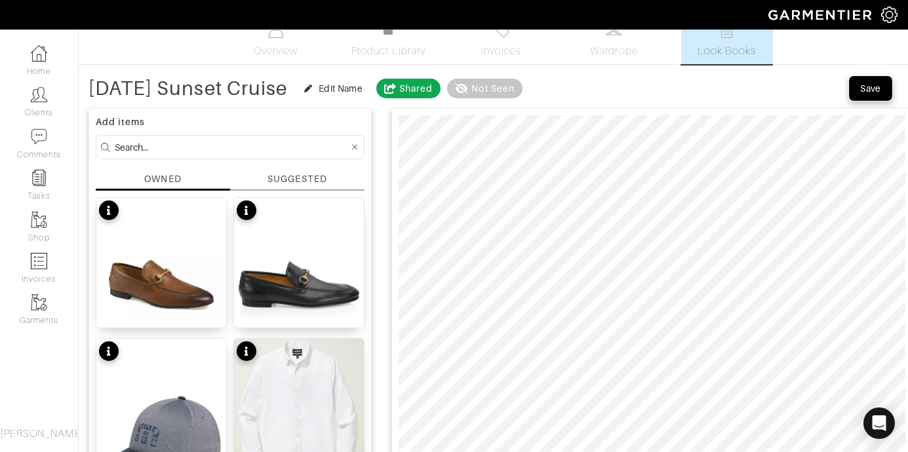
click at [867, 85] on div "Save" at bounding box center [870, 88] width 21 height 13
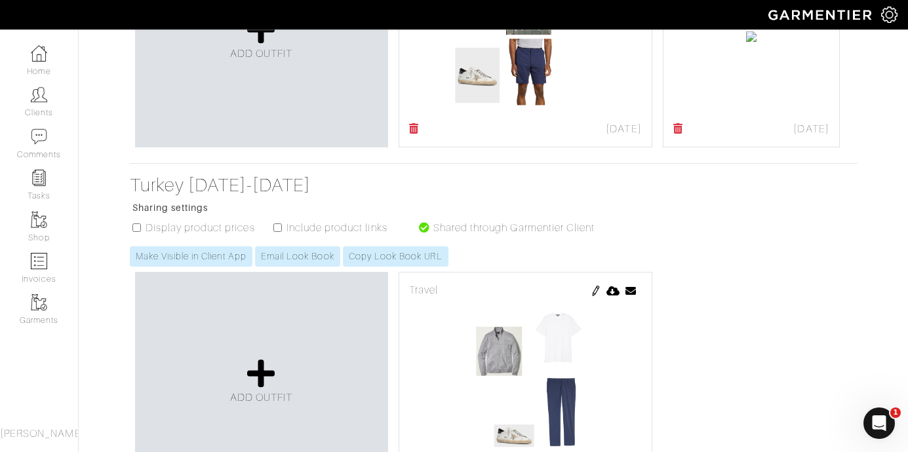
scroll to position [425, 0]
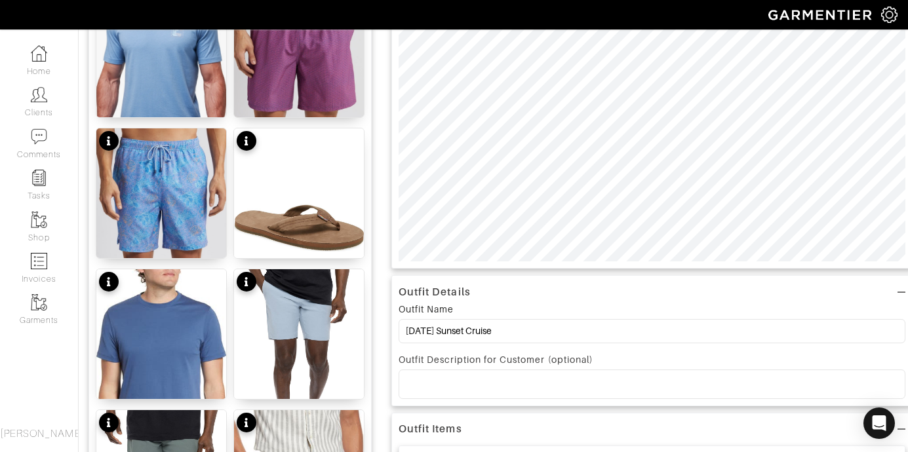
scroll to position [244, 0]
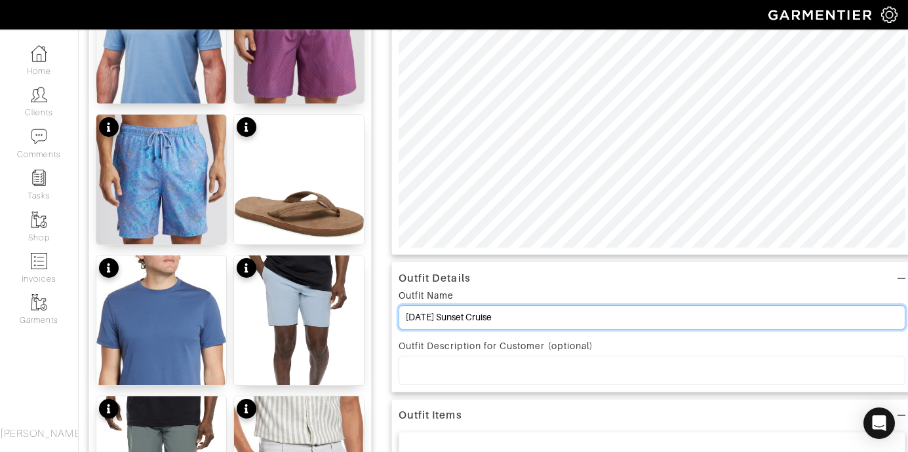
click at [510, 317] on input "[DATE] Sunset Cruise" at bounding box center [652, 317] width 507 height 24
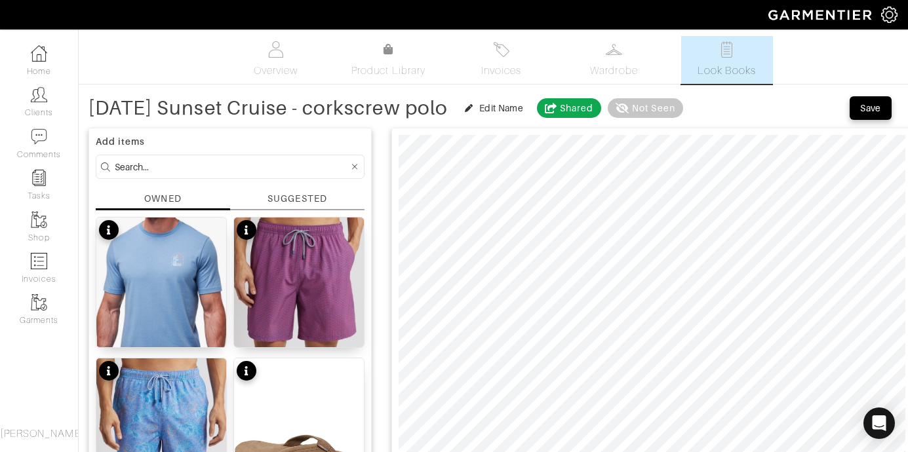
type input "[DATE] Sunset Cruise - corkscrew polo"
click at [876, 105] on div "Save" at bounding box center [870, 108] width 21 height 13
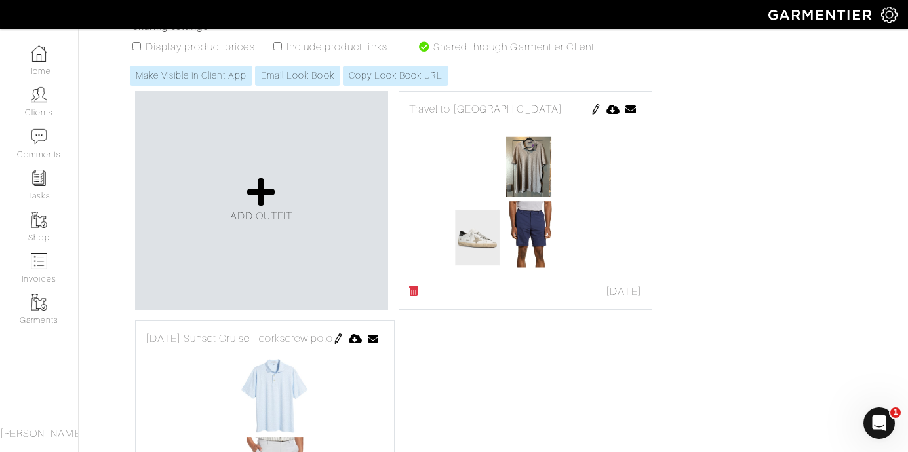
scroll to position [262, 0]
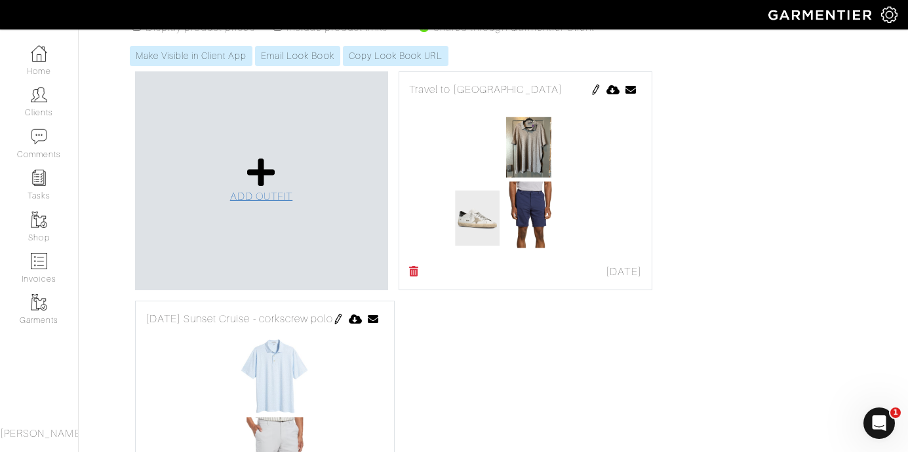
click at [266, 168] on icon at bounding box center [261, 172] width 28 height 31
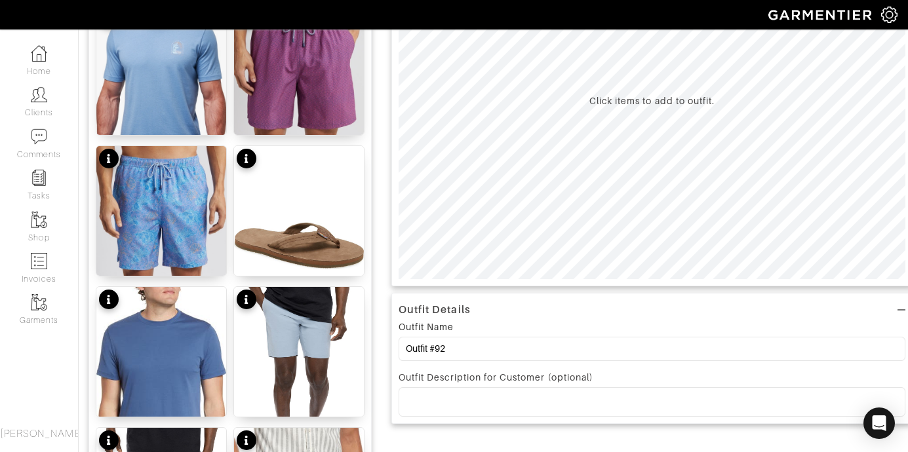
scroll to position [343, 0]
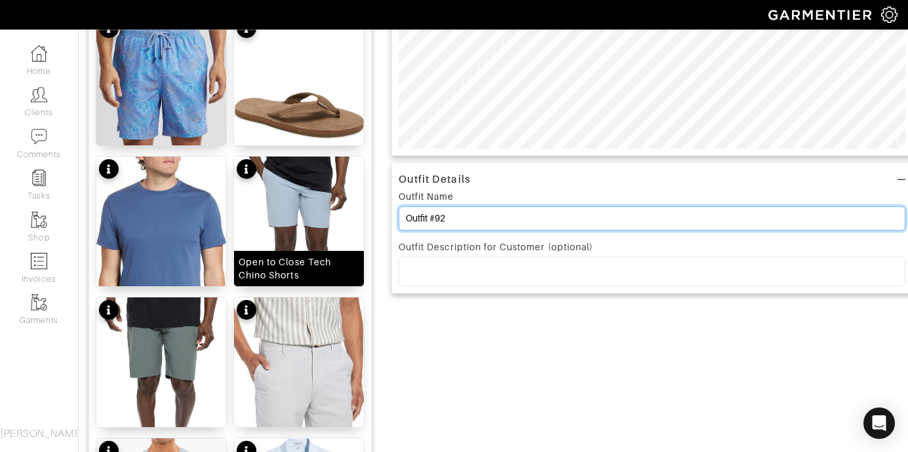
drag, startPoint x: 477, startPoint y: 221, endPoint x: 306, endPoint y: 215, distance: 170.5
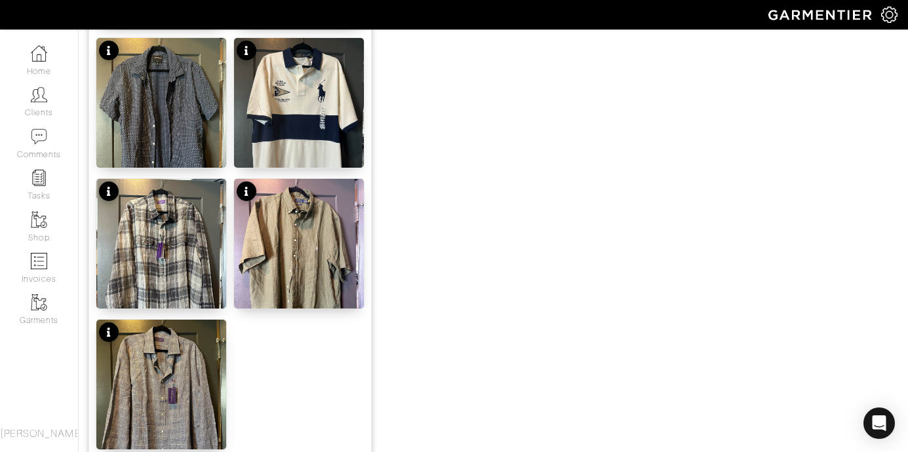
scroll to position [1691, 0]
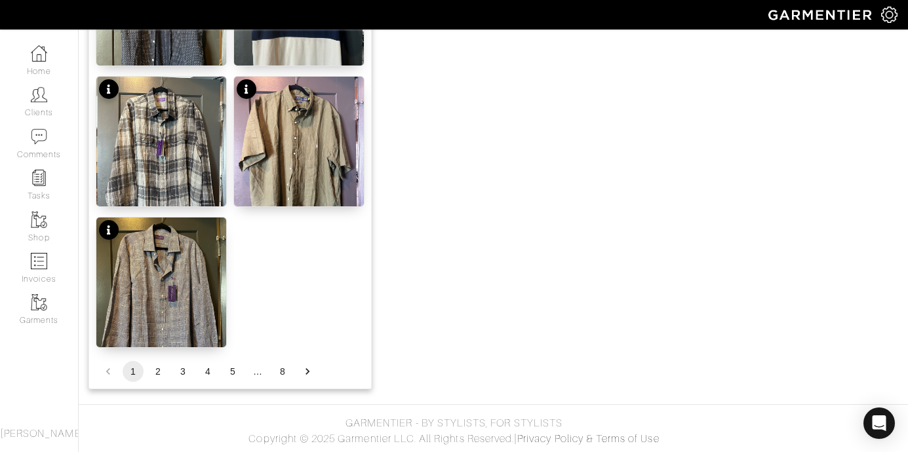
type input "[DATE] Welcome Party"
click at [160, 372] on button "2" at bounding box center [157, 371] width 21 height 21
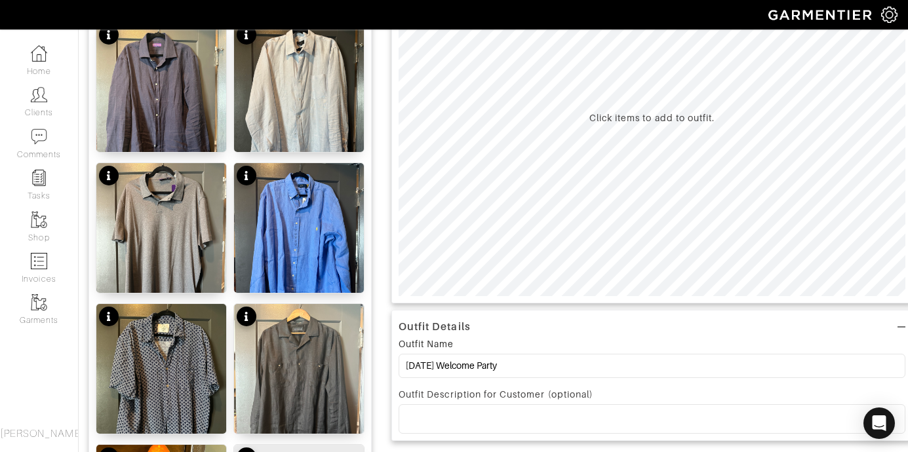
scroll to position [69, 0]
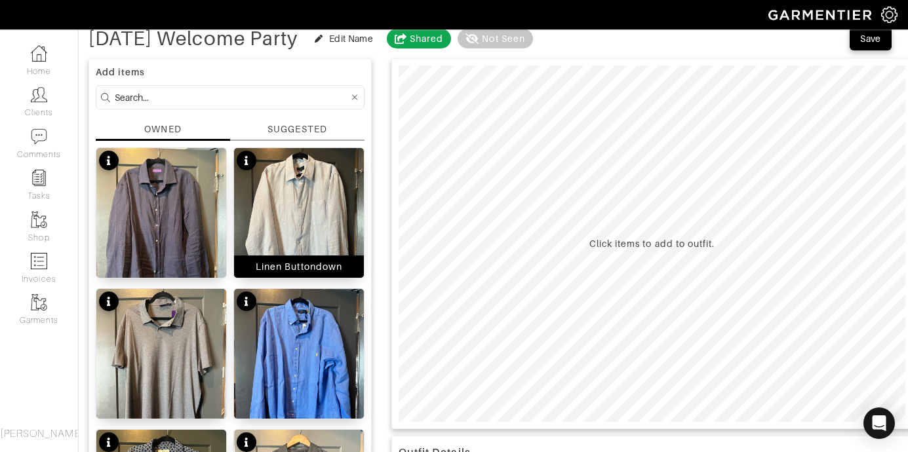
click at [284, 217] on img at bounding box center [299, 234] width 130 height 173
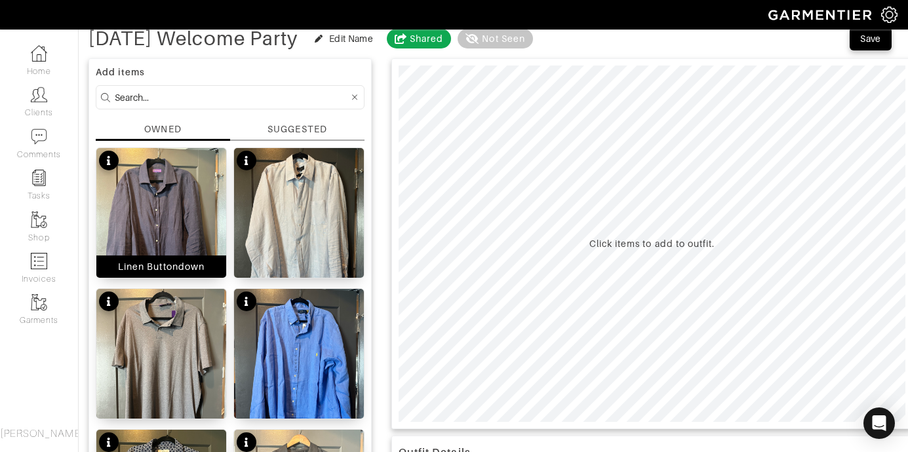
click at [142, 208] on img at bounding box center [161, 234] width 130 height 173
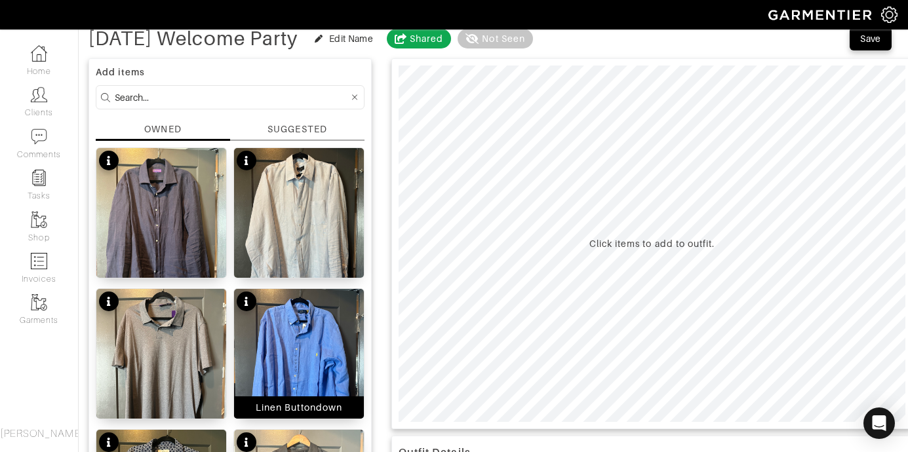
click at [319, 345] on img at bounding box center [299, 375] width 130 height 173
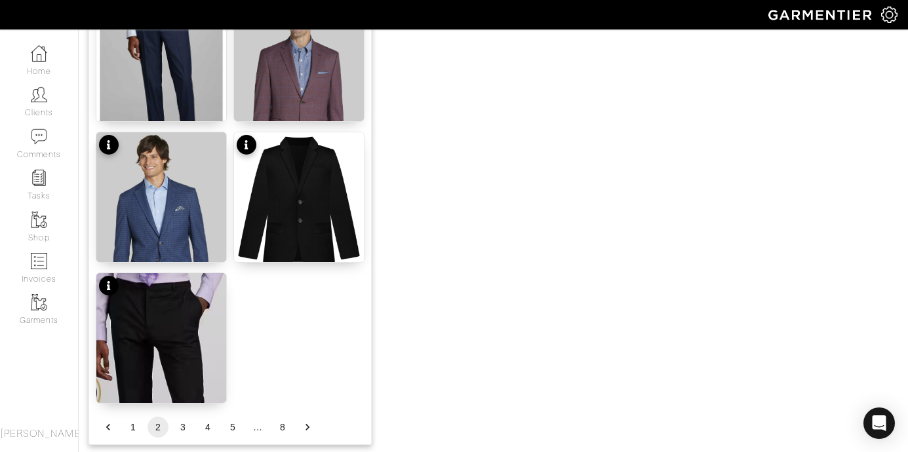
scroll to position [1691, 0]
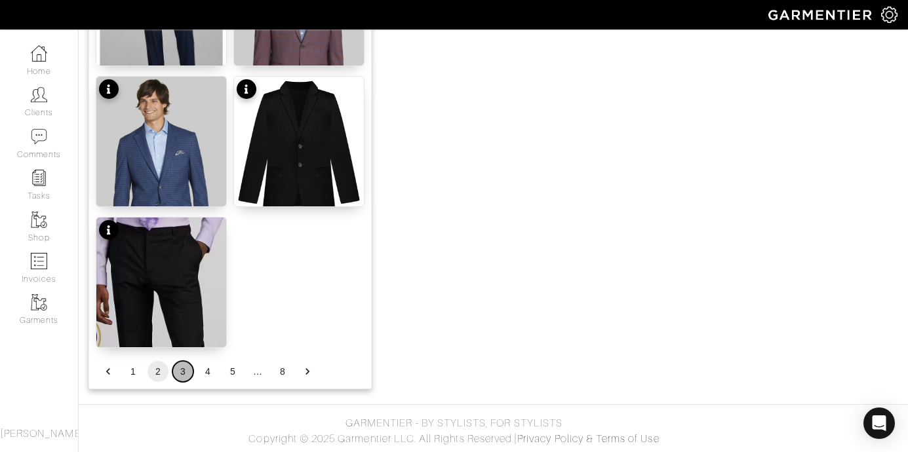
click at [182, 370] on button "3" at bounding box center [182, 371] width 21 height 21
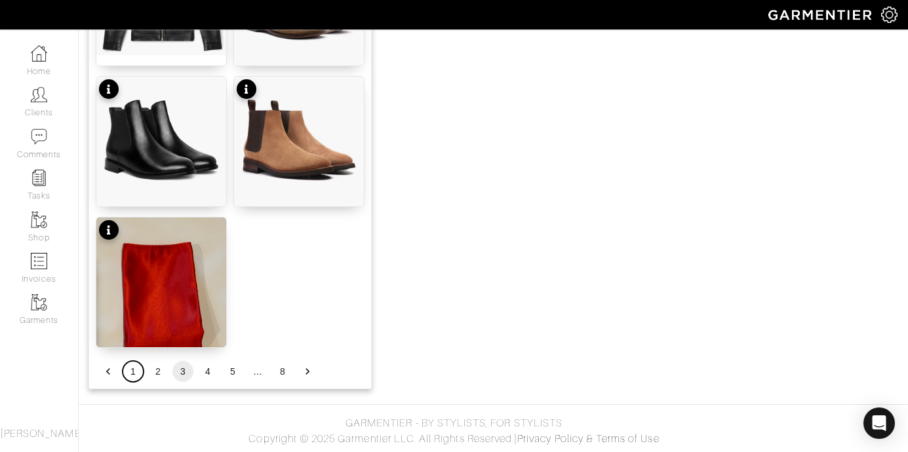
click at [136, 370] on button "1" at bounding box center [133, 371] width 21 height 21
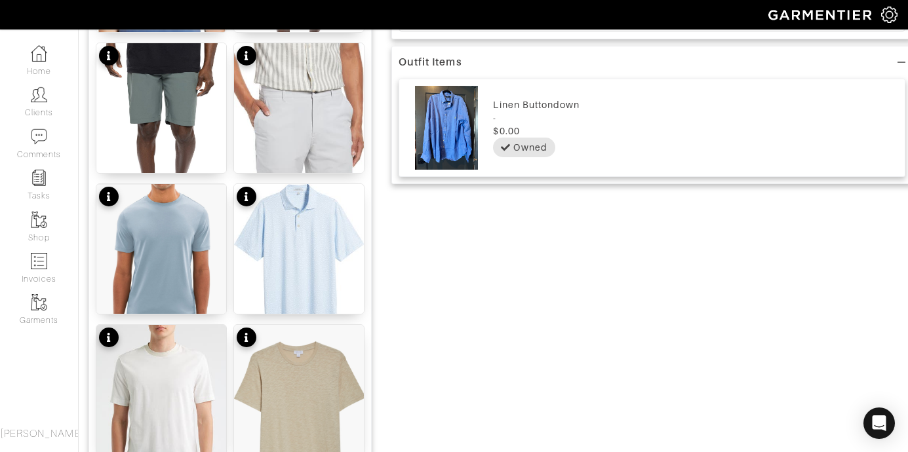
scroll to position [593, 0]
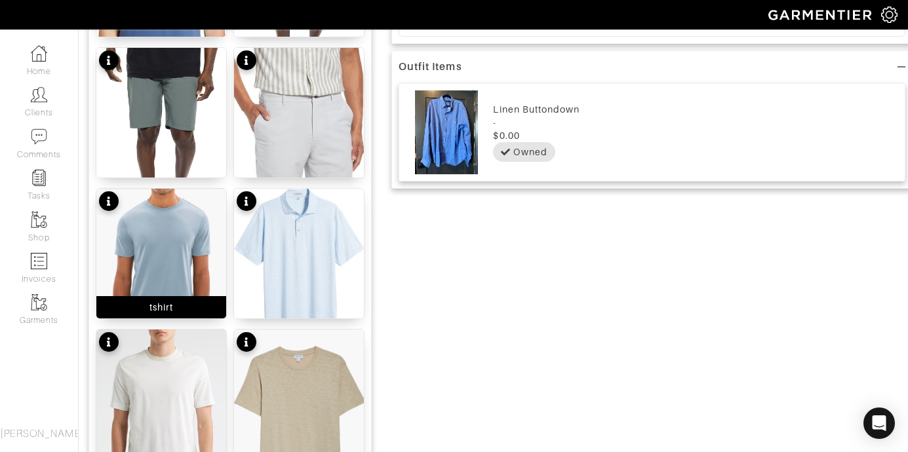
click at [177, 224] on img at bounding box center [161, 265] width 130 height 153
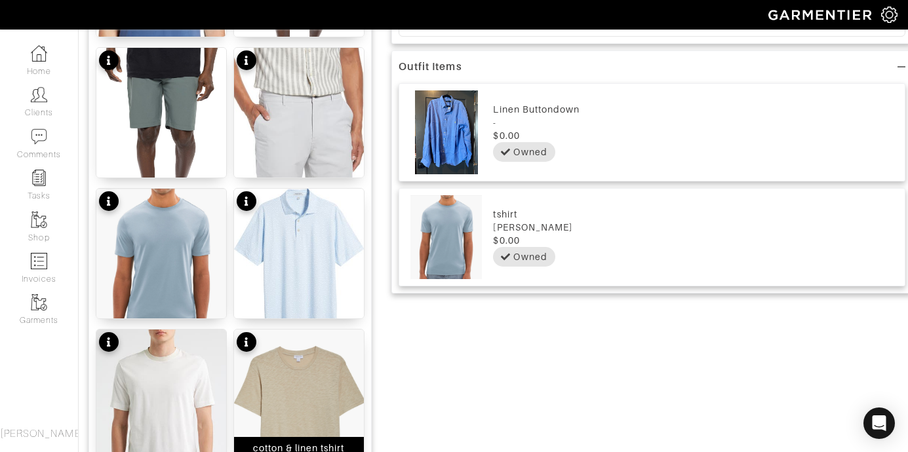
click at [327, 396] on img at bounding box center [299, 423] width 130 height 186
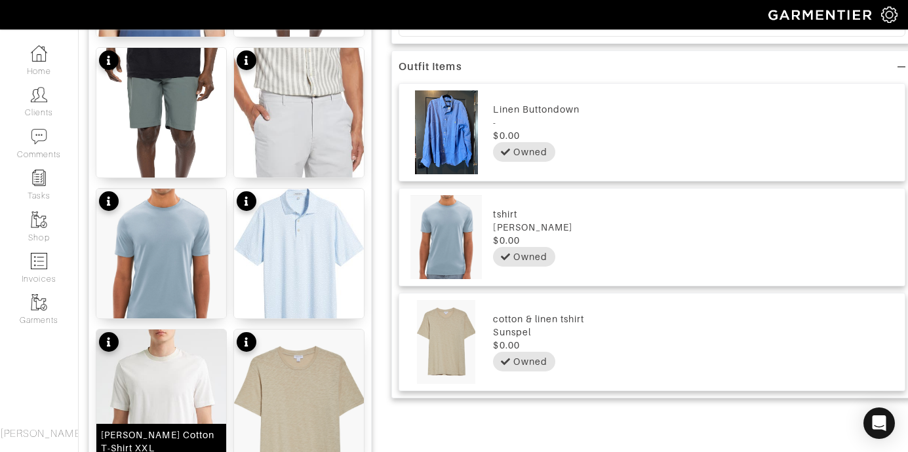
click at [187, 385] on img at bounding box center [161, 429] width 130 height 199
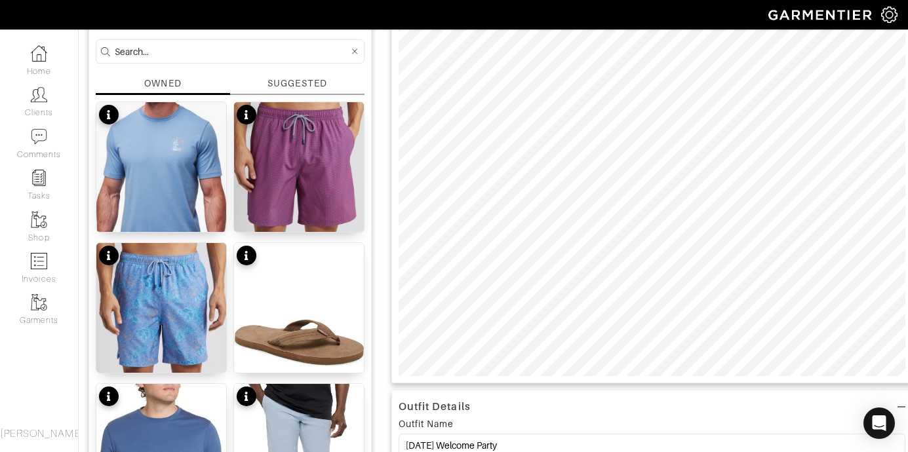
scroll to position [2, 0]
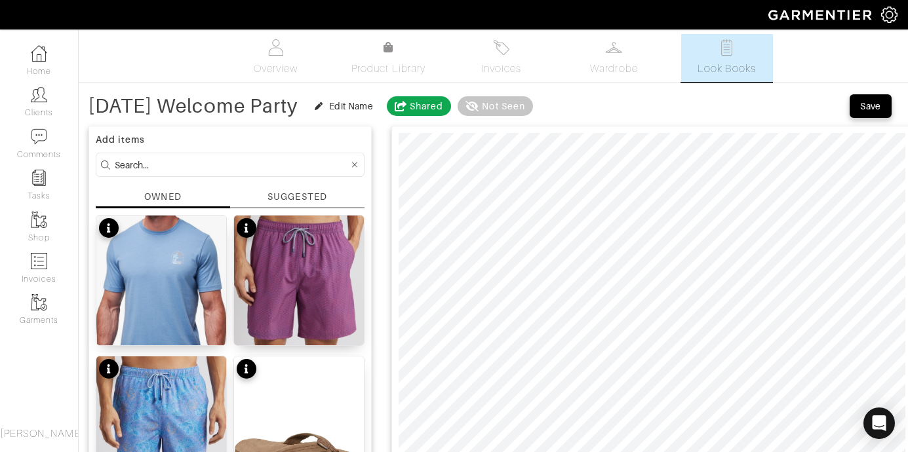
click at [152, 165] on input at bounding box center [232, 165] width 234 height 16
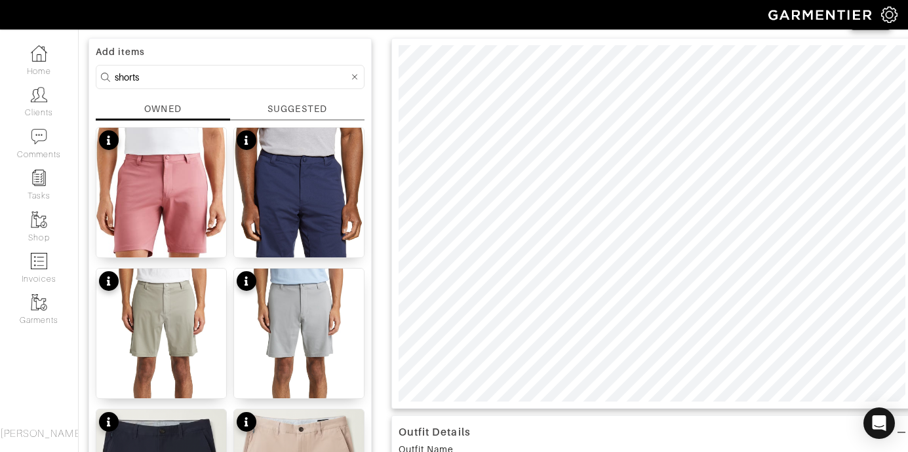
scroll to position [79, 0]
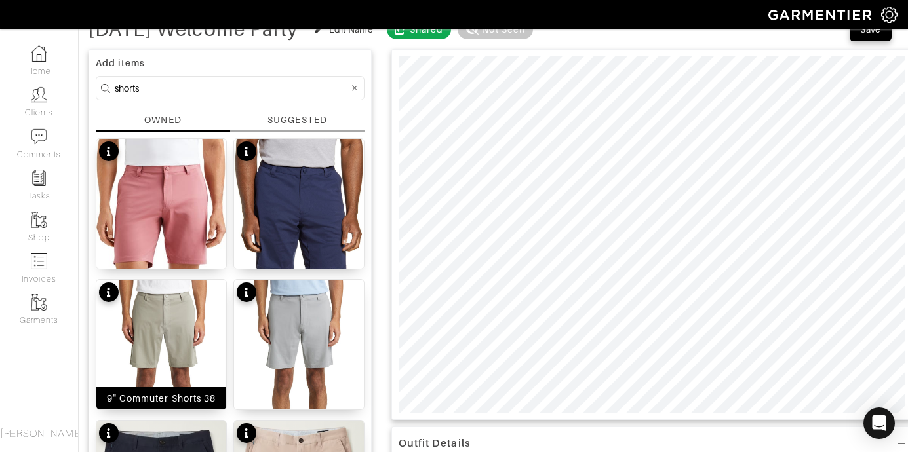
click at [136, 341] on img at bounding box center [161, 379] width 130 height 199
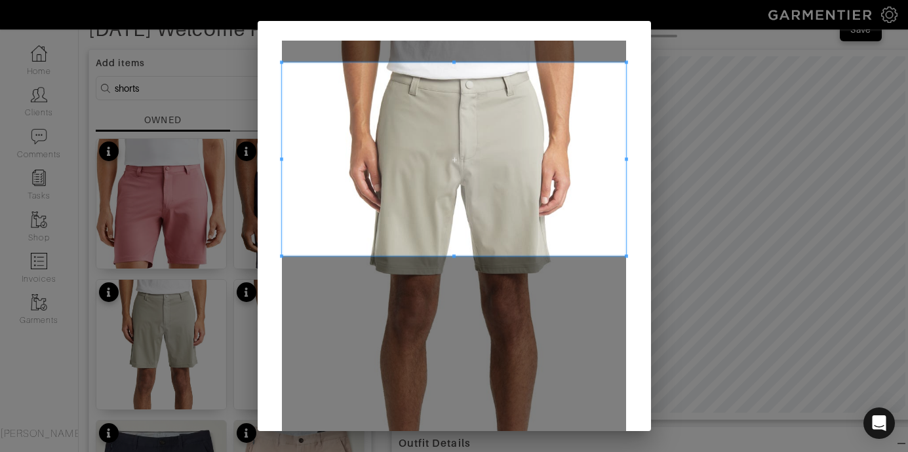
click at [514, 79] on span at bounding box center [454, 159] width 344 height 193
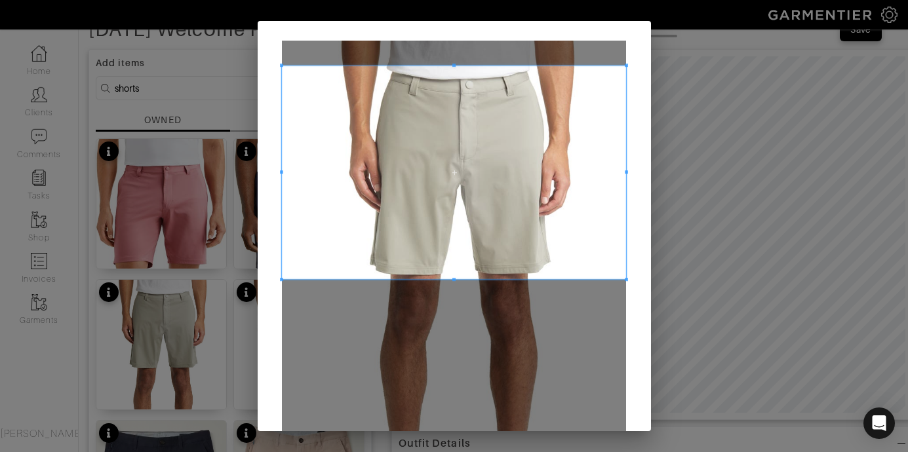
click at [451, 278] on span at bounding box center [454, 279] width 344 height 3
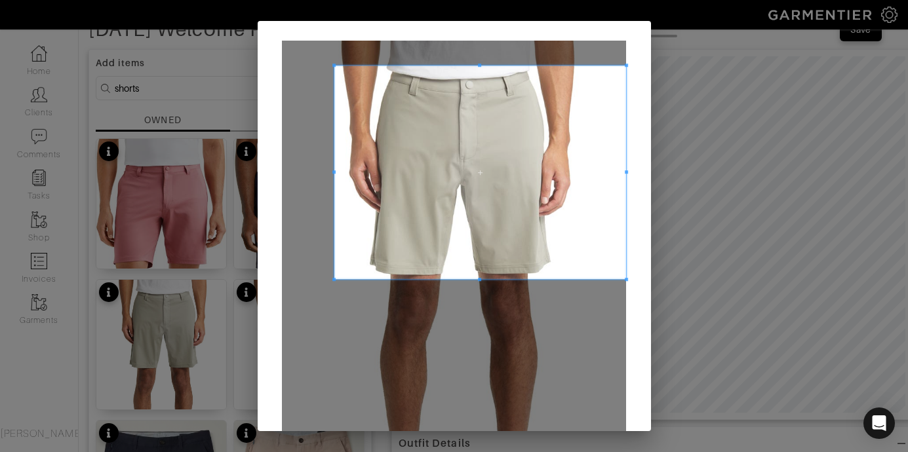
click at [334, 186] on div at bounding box center [480, 173] width 292 height 214
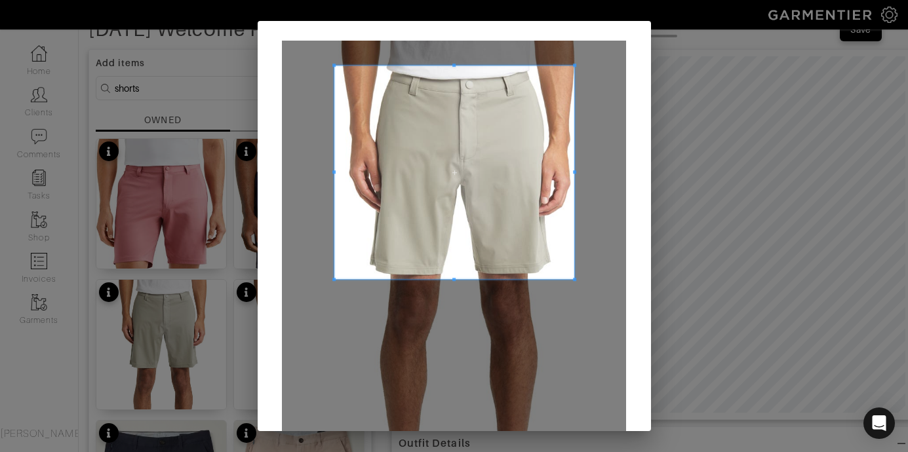
click at [568, 176] on div at bounding box center [454, 173] width 240 height 214
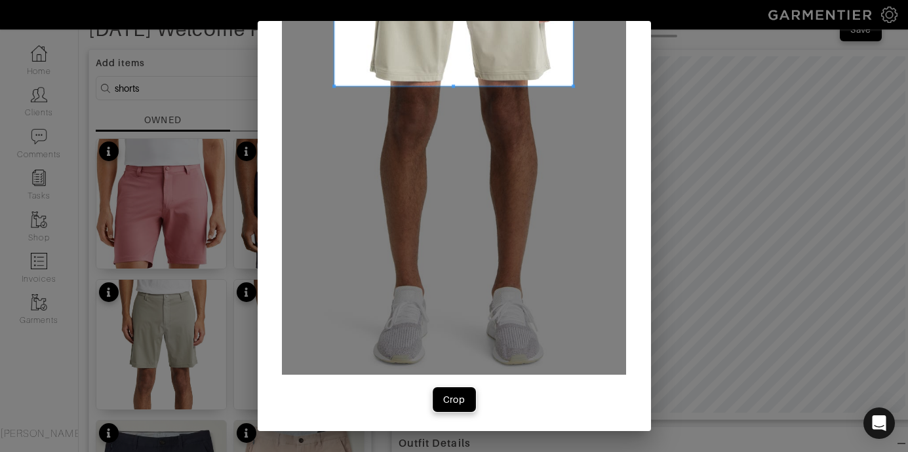
click at [453, 401] on div "Crop" at bounding box center [454, 399] width 22 height 13
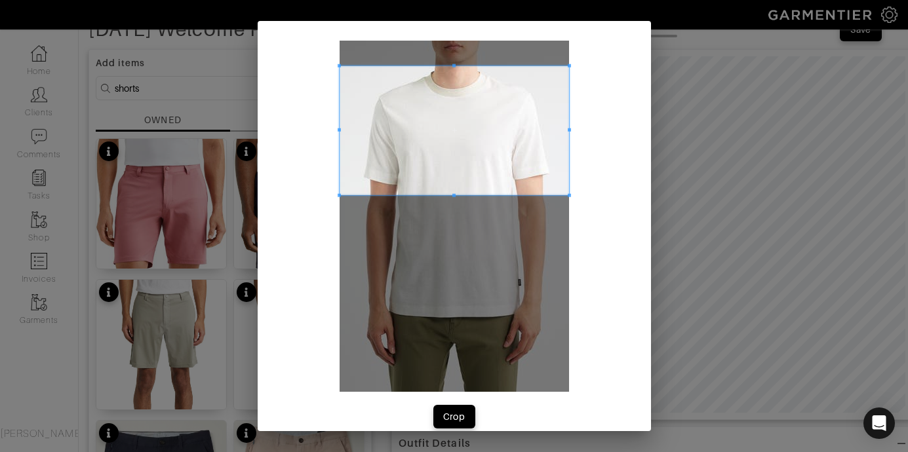
click at [515, 117] on span at bounding box center [454, 130] width 229 height 129
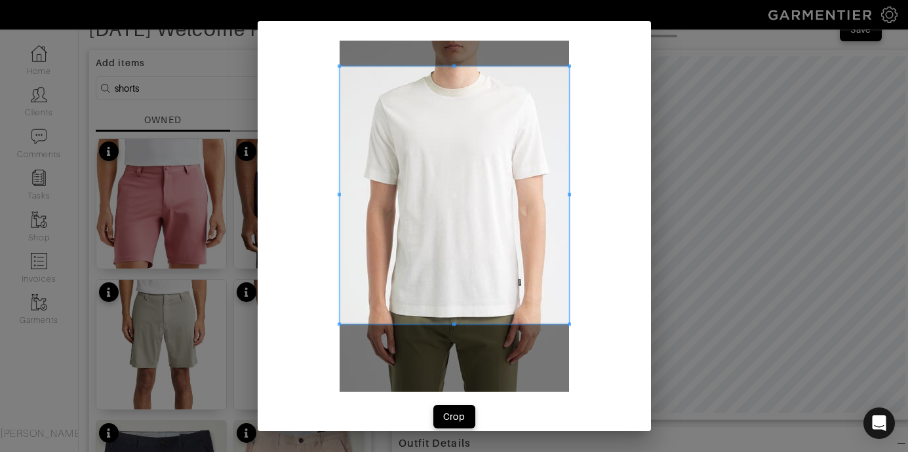
click at [456, 324] on div at bounding box center [454, 195] width 229 height 258
click at [454, 420] on div "Crop" at bounding box center [454, 416] width 22 height 13
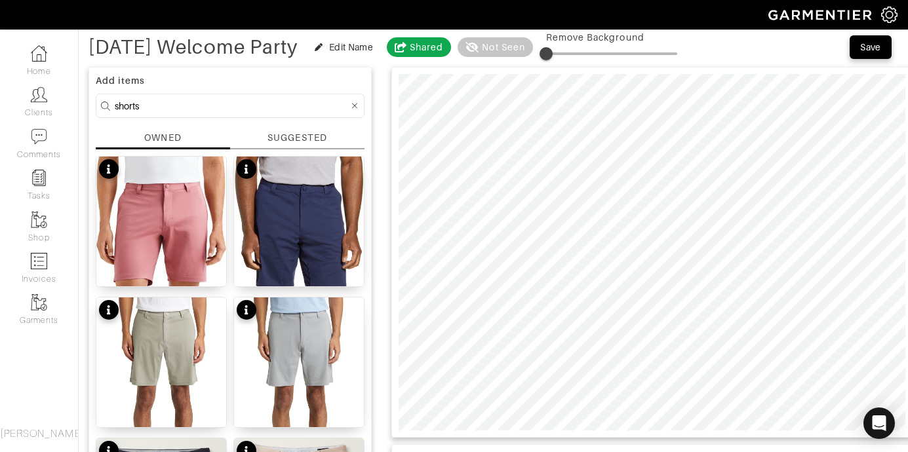
scroll to position [54, 0]
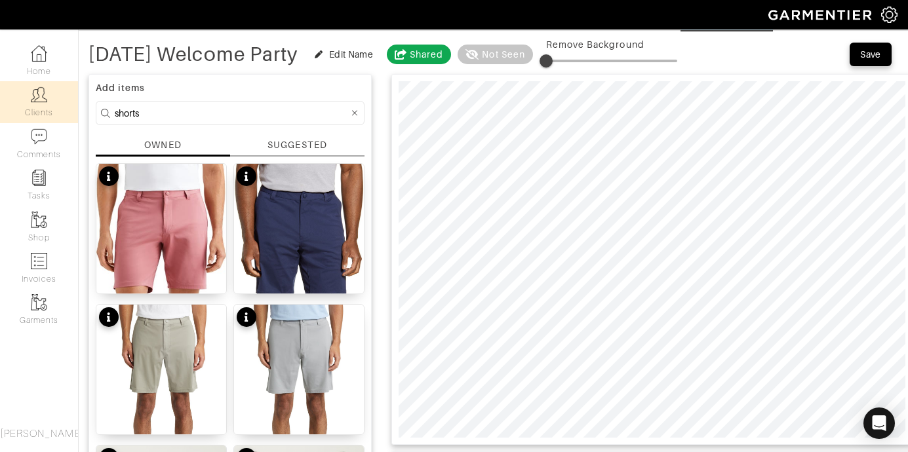
drag, startPoint x: 152, startPoint y: 115, endPoint x: 26, endPoint y: 82, distance: 130.7
type input "sandal"
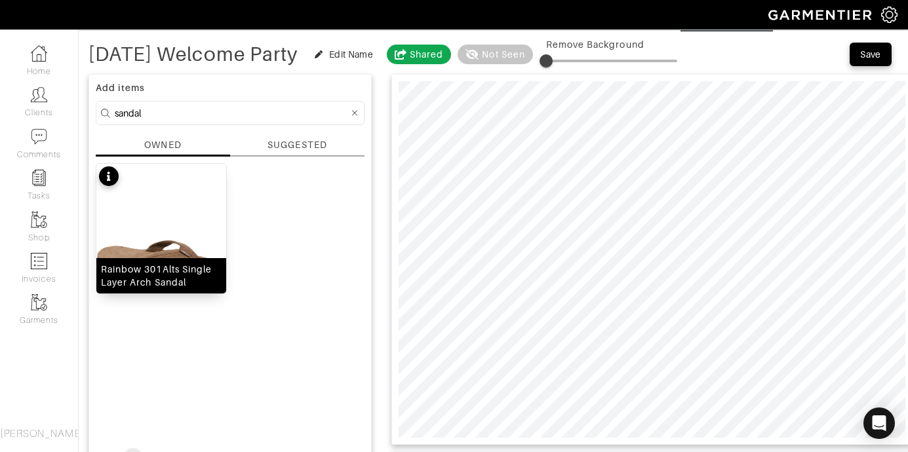
click at [143, 216] on img at bounding box center [161, 263] width 130 height 199
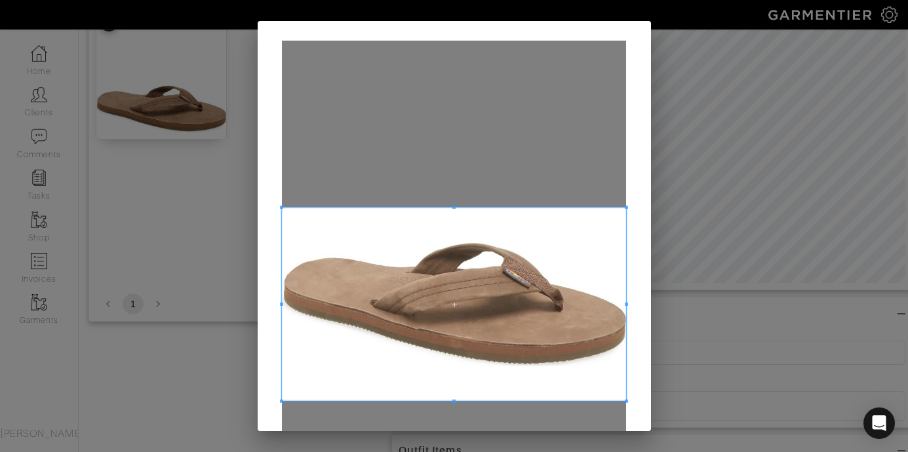
scroll to position [193, 0]
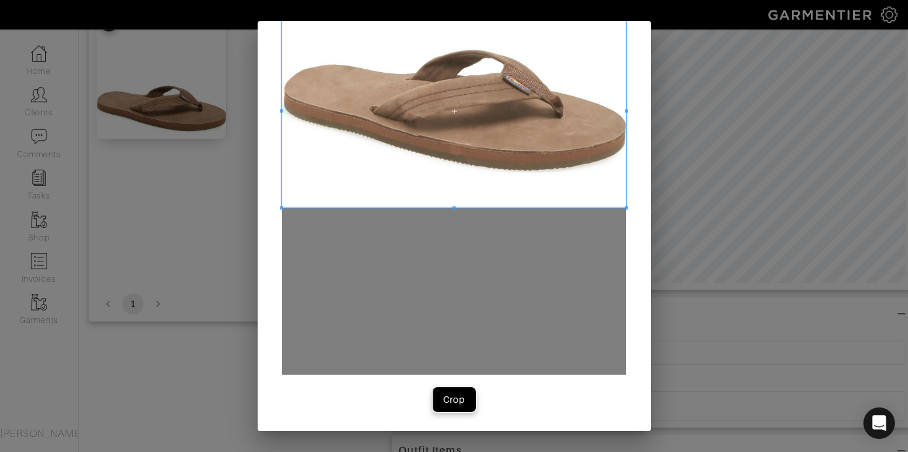
click at [465, 398] on button "Crop" at bounding box center [454, 400] width 42 height 24
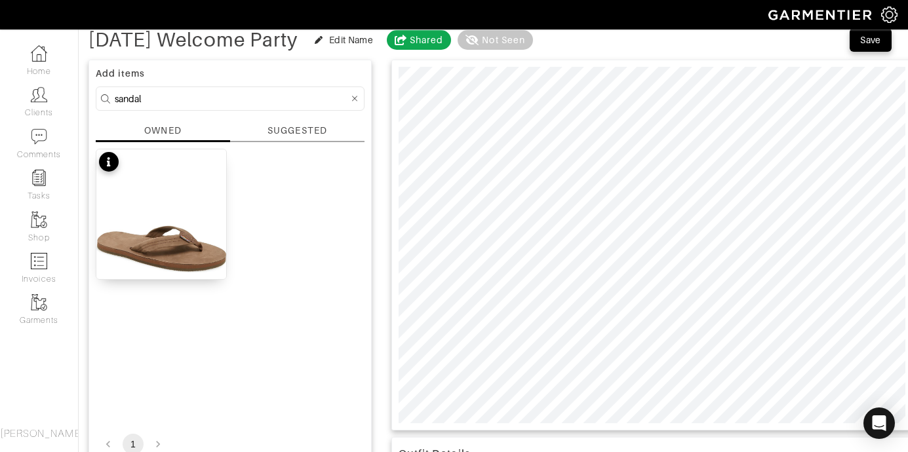
scroll to position [58, 0]
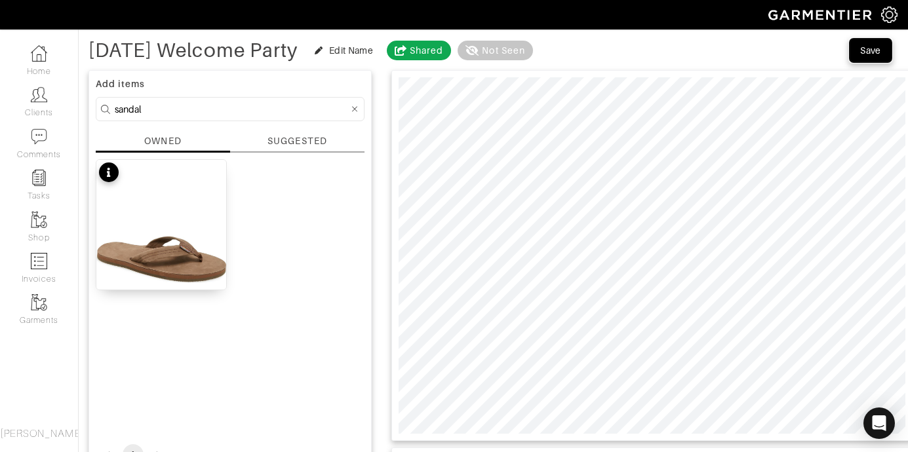
click at [872, 52] on div "Save" at bounding box center [870, 50] width 21 height 13
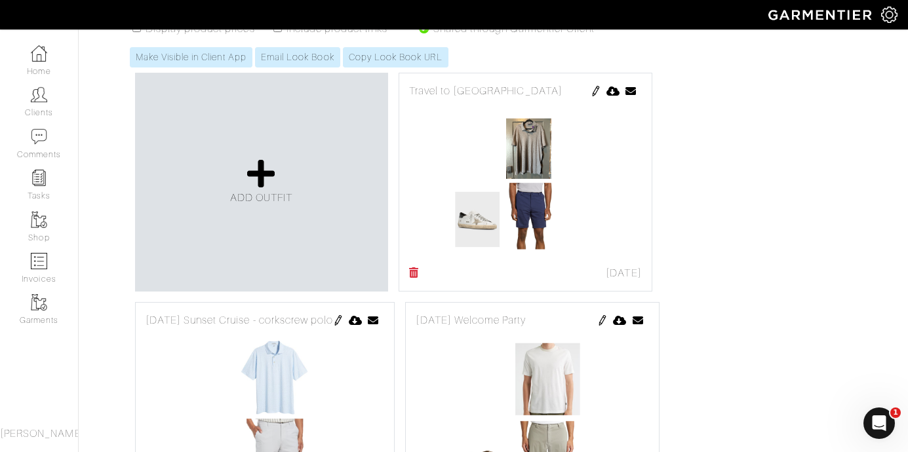
scroll to position [262, 0]
click at [262, 176] on icon at bounding box center [261, 172] width 28 height 31
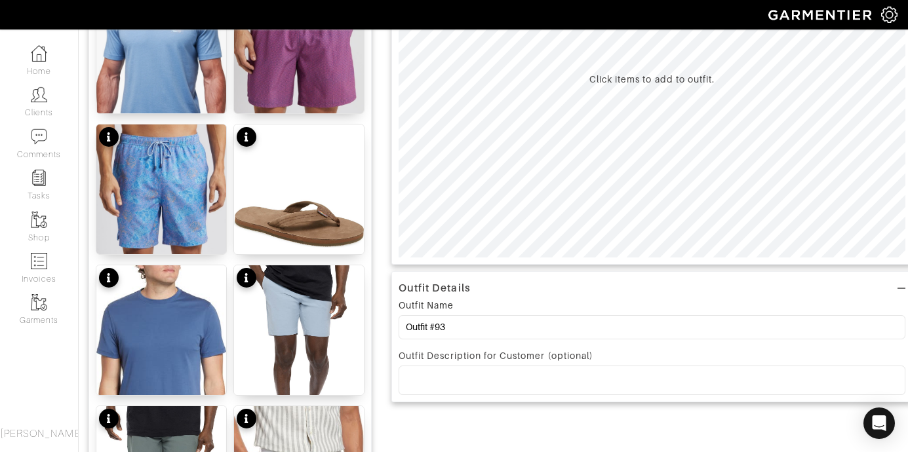
scroll to position [236, 0]
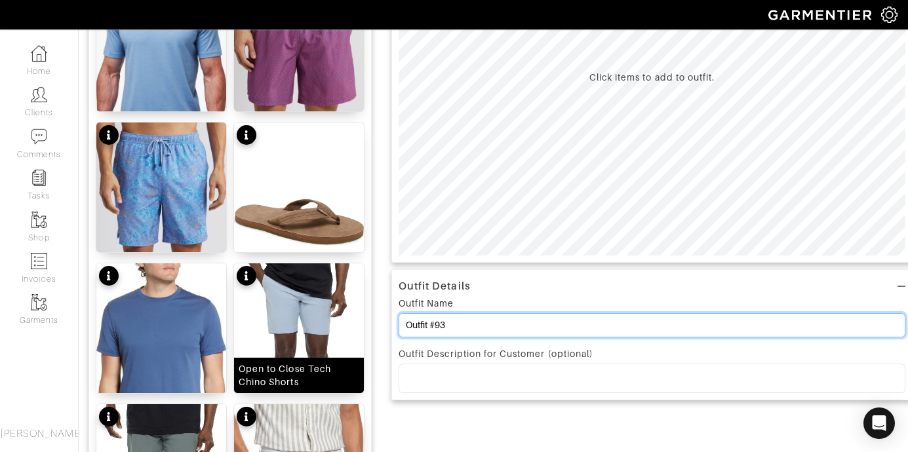
drag, startPoint x: 476, startPoint y: 326, endPoint x: 317, endPoint y: 324, distance: 158.6
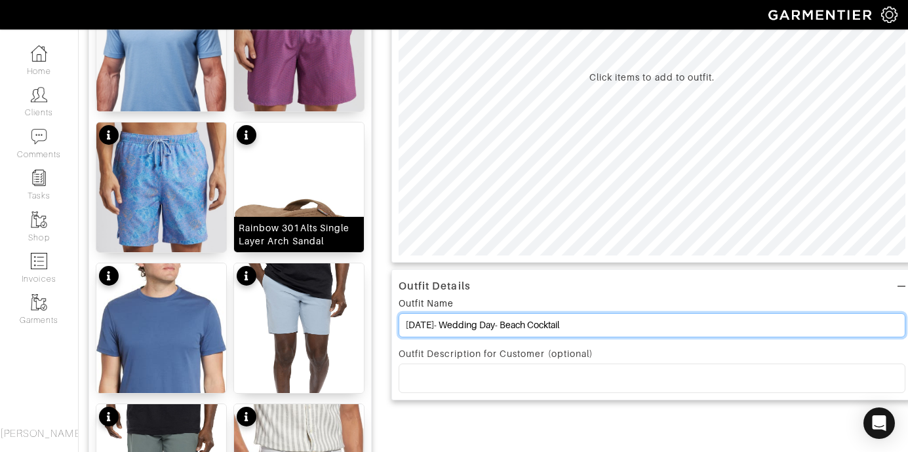
type input "Oct 12th- Wedding Day- Beach Cocktail"
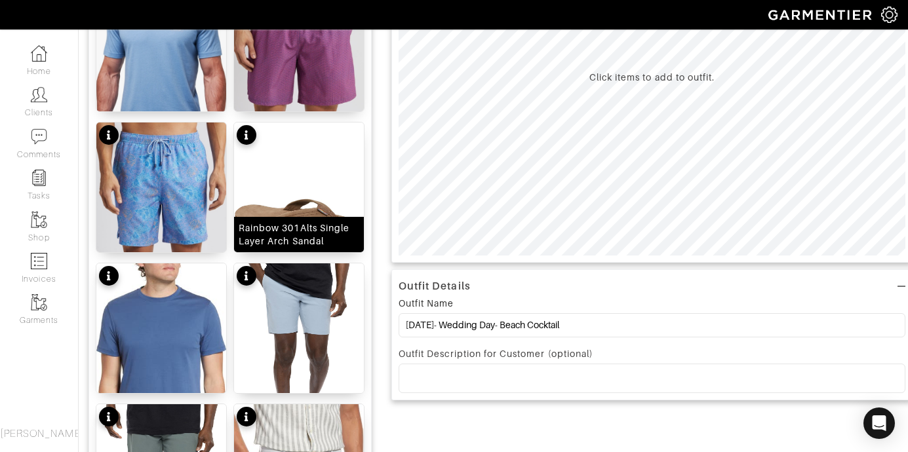
click at [294, 199] on img at bounding box center [299, 222] width 130 height 199
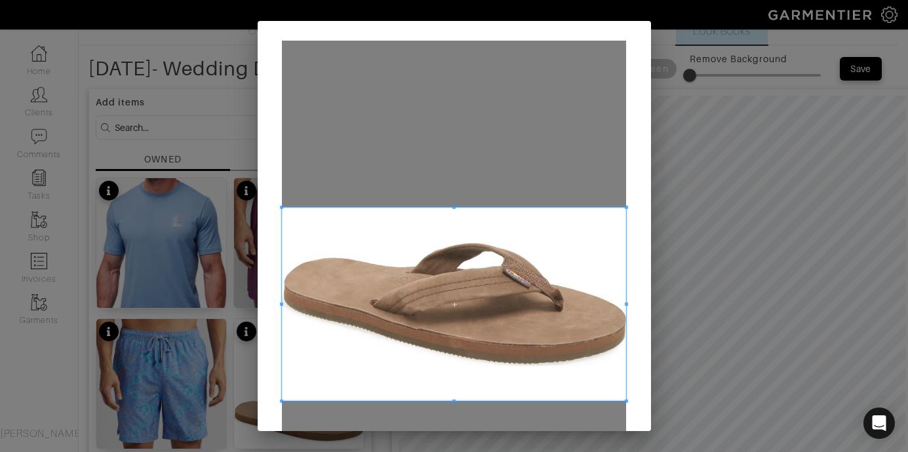
scroll to position [180, 0]
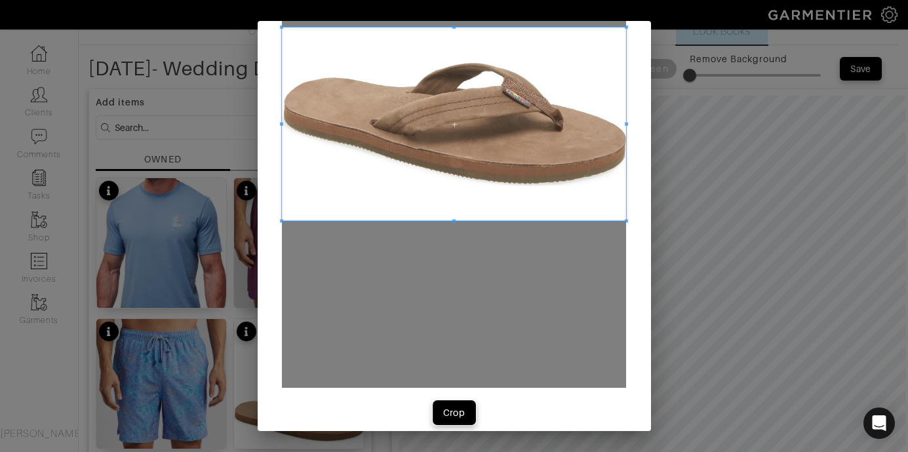
click at [454, 410] on div "Crop" at bounding box center [454, 412] width 22 height 13
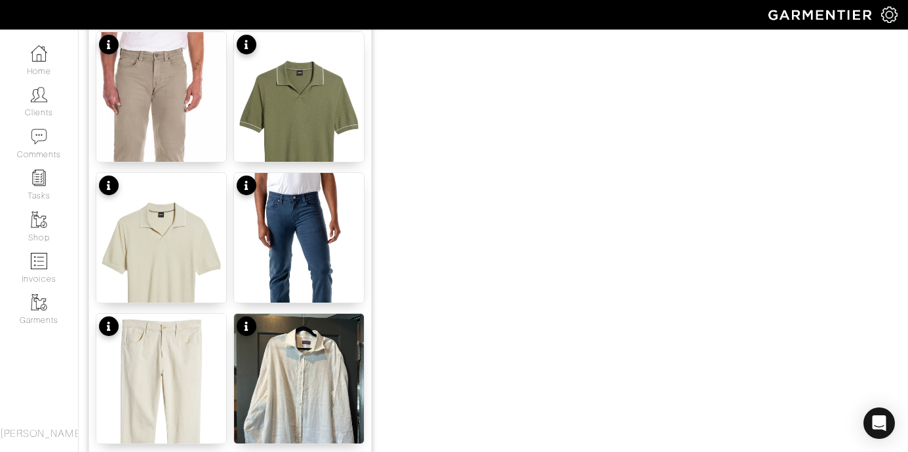
scroll to position [1169, 0]
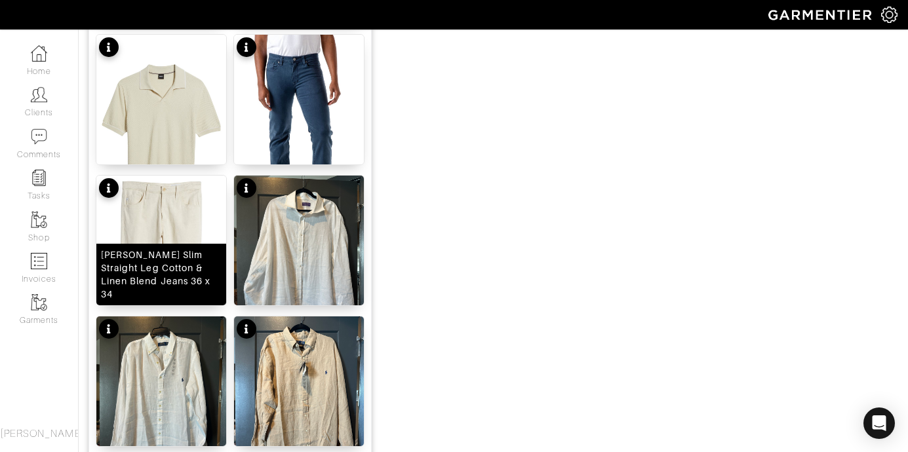
click at [165, 229] on img at bounding box center [161, 275] width 130 height 199
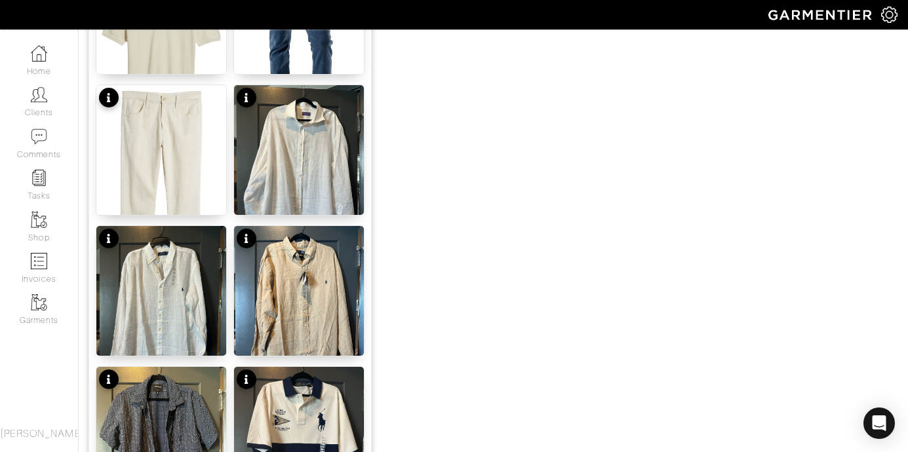
scroll to position [1268, 0]
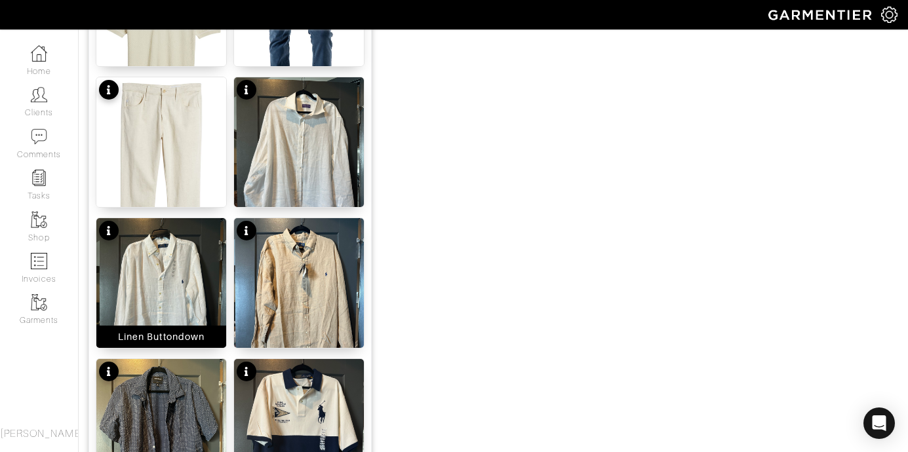
click at [169, 269] on img at bounding box center [161, 304] width 130 height 173
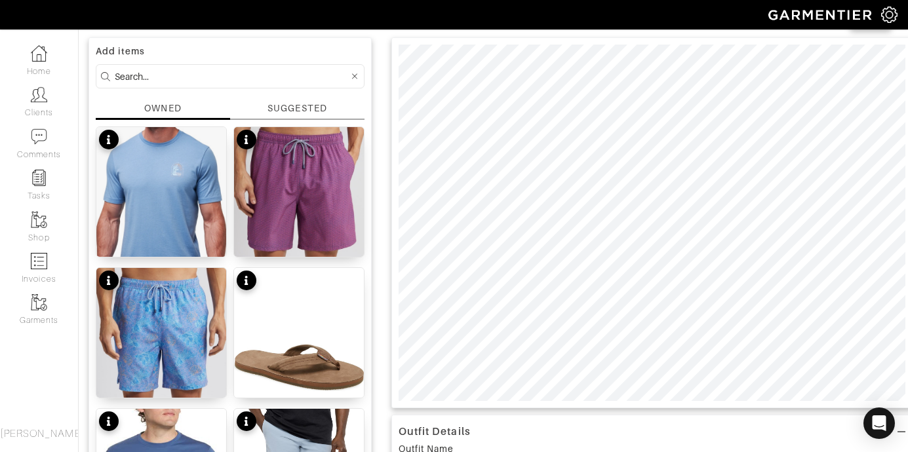
scroll to position [55, 0]
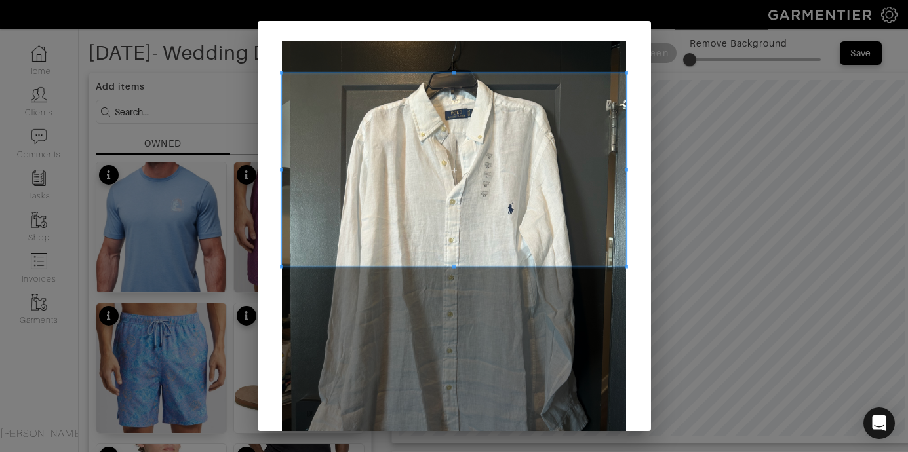
click at [537, 167] on span at bounding box center [454, 169] width 344 height 193
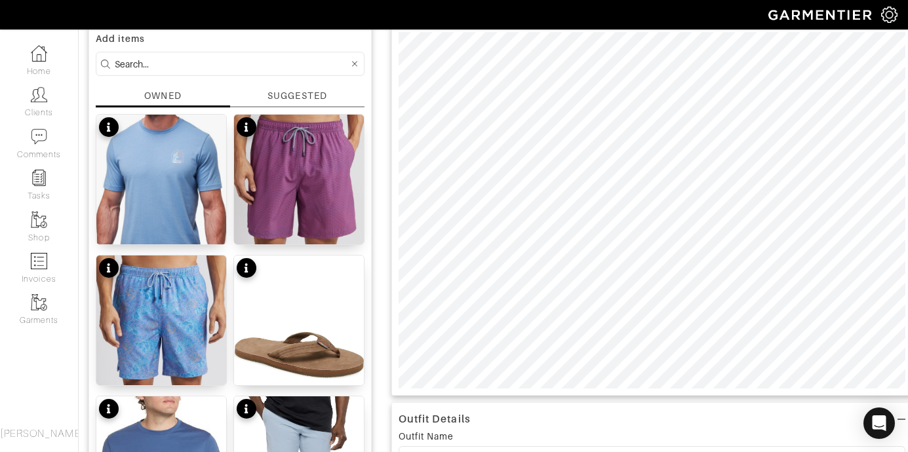
scroll to position [71, 0]
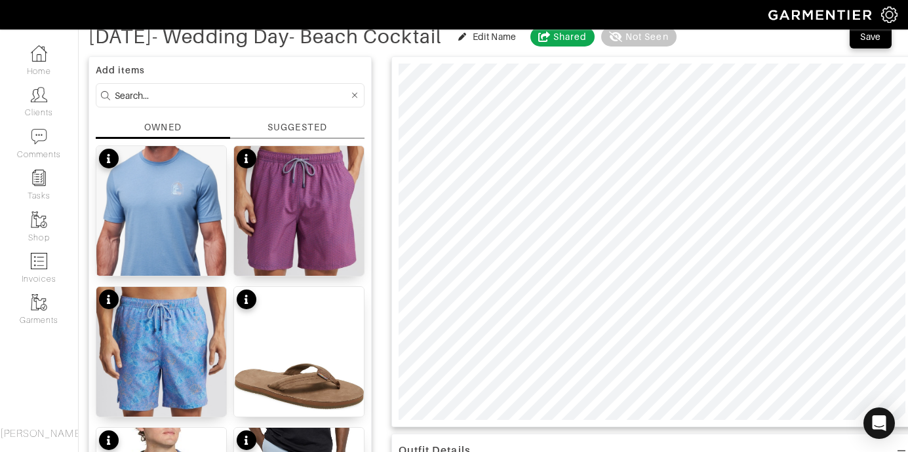
click at [206, 90] on input at bounding box center [232, 95] width 234 height 16
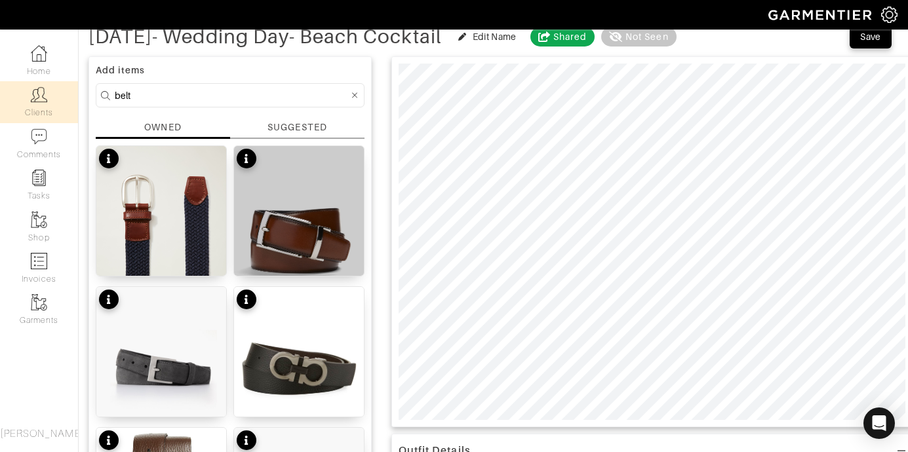
drag, startPoint x: 146, startPoint y: 91, endPoint x: 39, endPoint y: 77, distance: 108.4
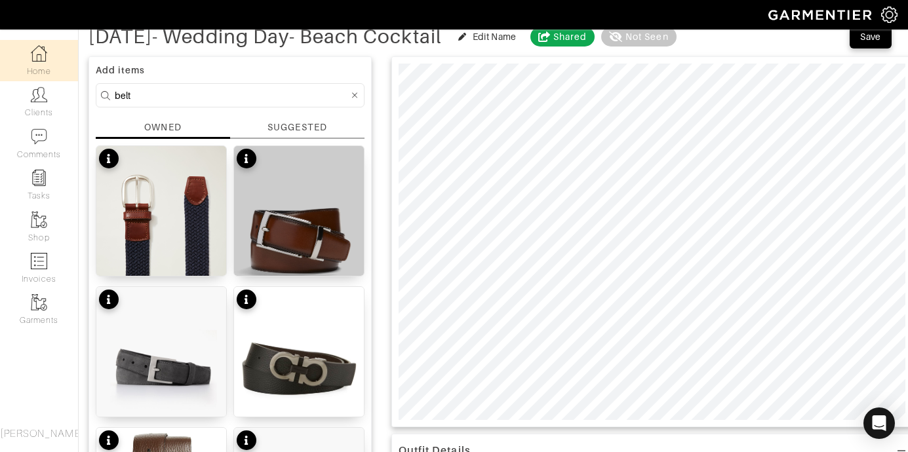
click at [43, 87] on div "Company Settings Manage Subscription My Profile Stylists Sign Out Home Clients …" at bounding box center [454, 424] width 908 height 991
type input "top"
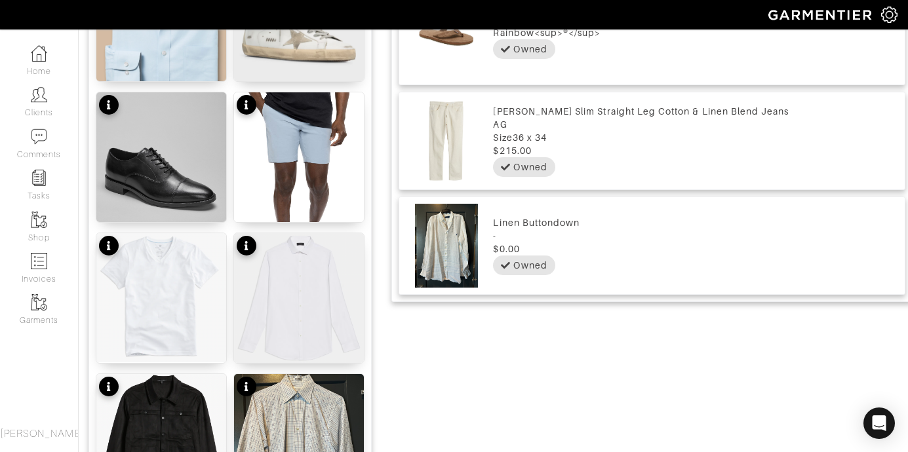
scroll to position [652, 0]
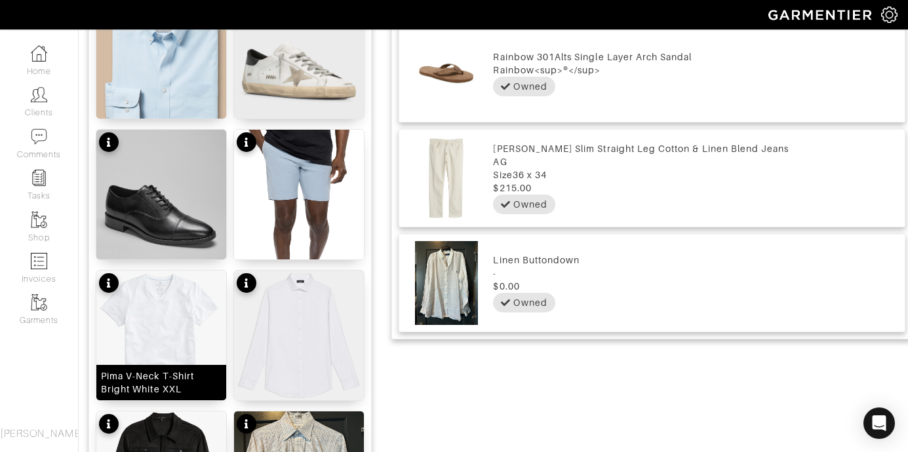
click at [176, 317] on img at bounding box center [161, 335] width 130 height 129
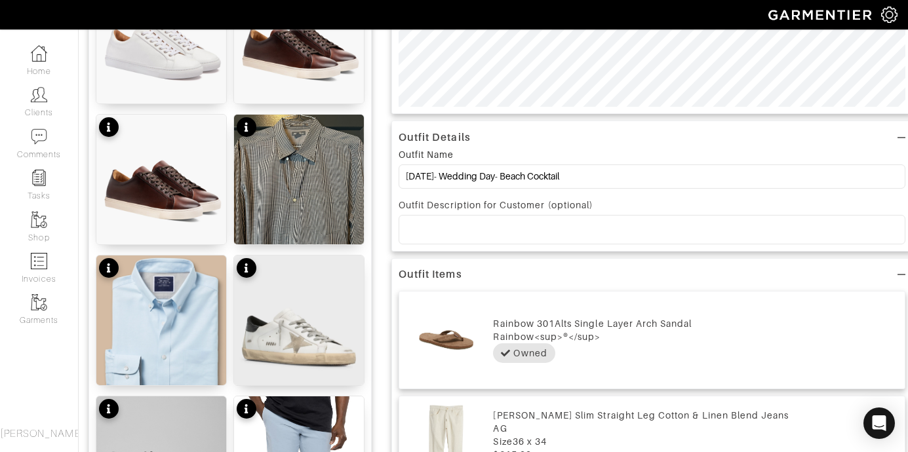
scroll to position [401, 0]
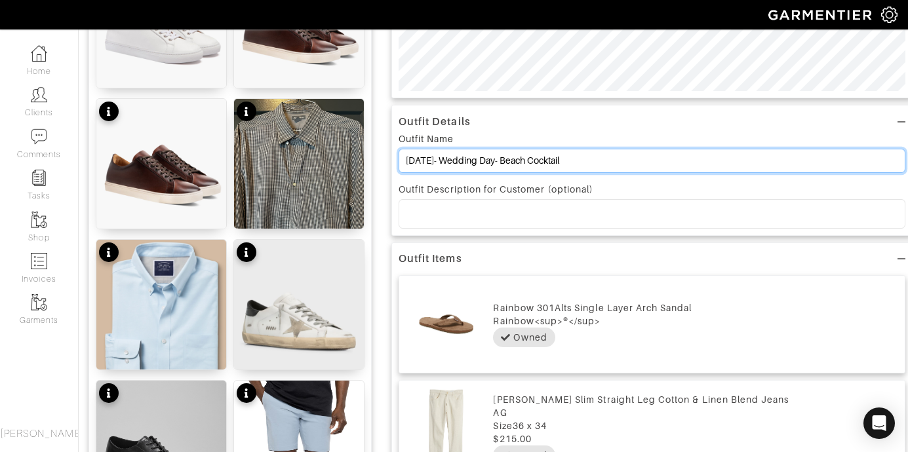
click at [605, 165] on input "Oct 12th- Wedding Day- Beach Cocktail" at bounding box center [652, 161] width 507 height 24
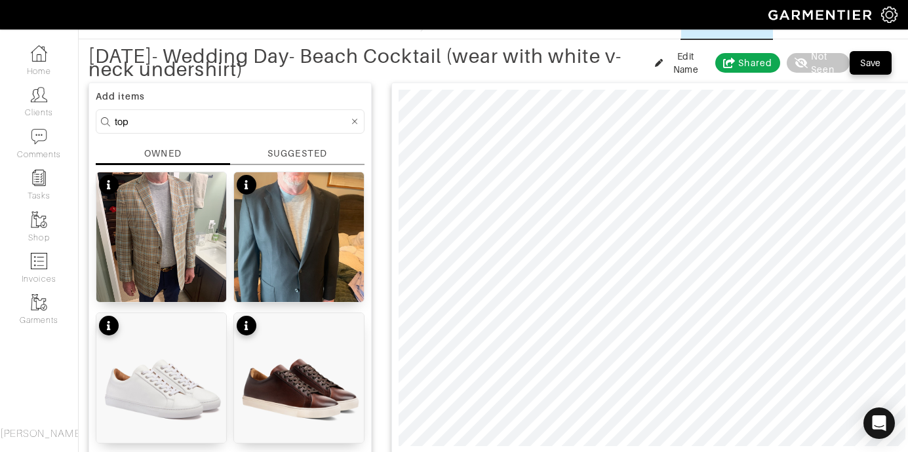
scroll to position [42, 0]
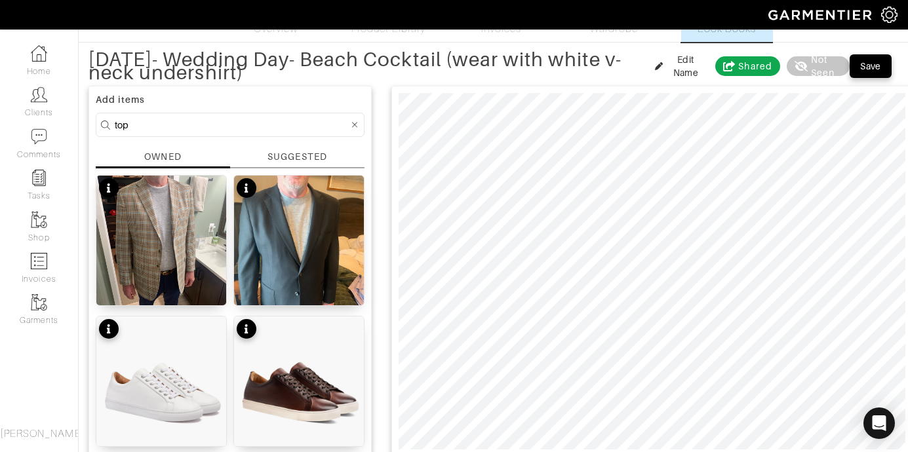
type input "[DATE]- Wedding Day- Beach Cocktail (wear with white v-neck undershirt)"
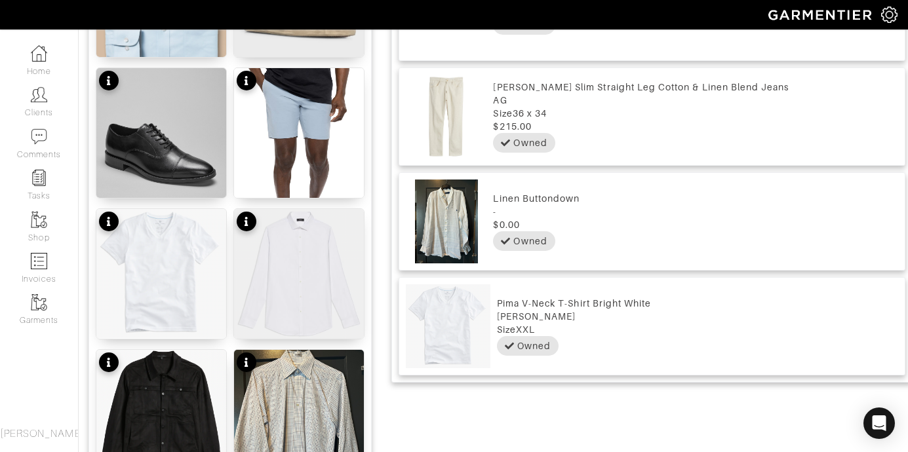
scroll to position [0, 0]
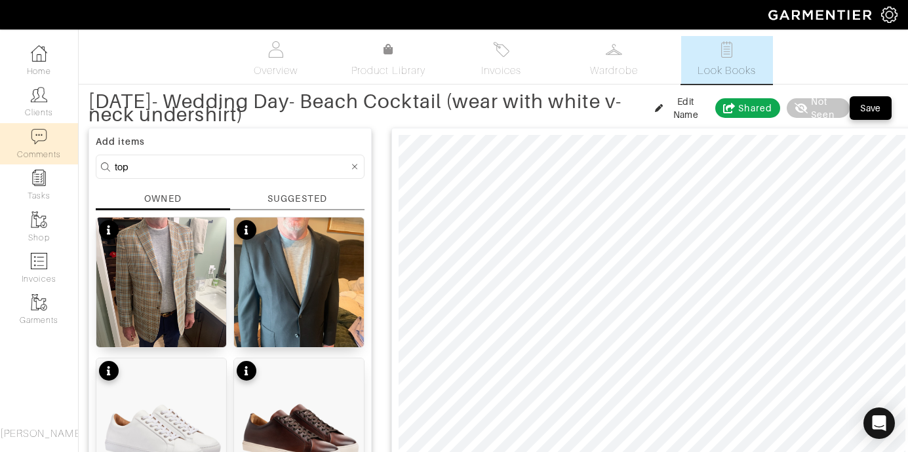
drag, startPoint x: 148, startPoint y: 170, endPoint x: 54, endPoint y: 138, distance: 99.3
type input "belt"
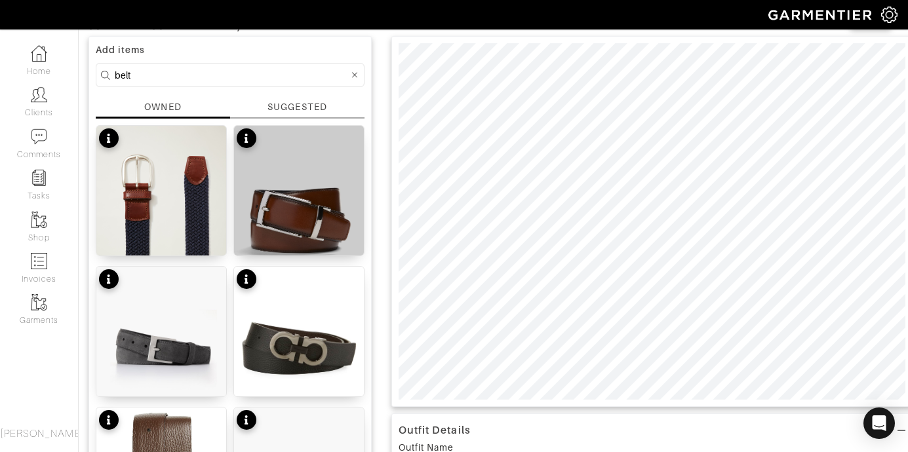
scroll to position [65, 0]
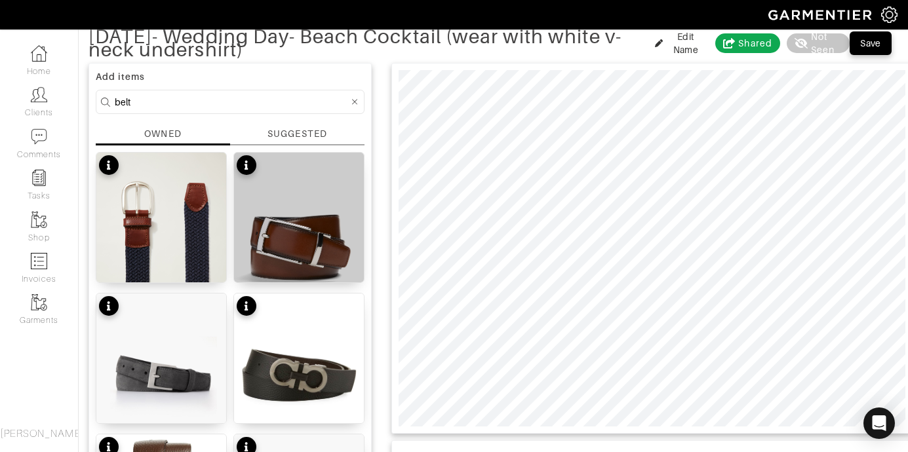
click at [281, 138] on div "SUGGESTED" at bounding box center [296, 134] width 59 height 14
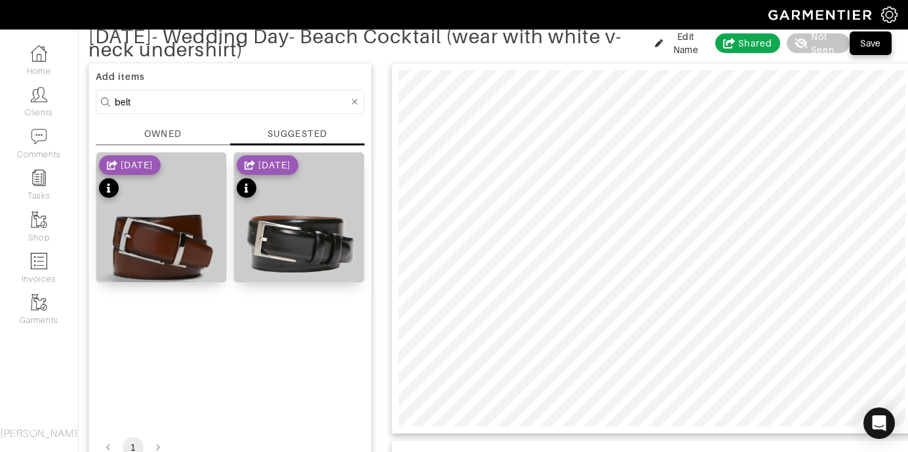
click at [193, 136] on div "OWNED" at bounding box center [163, 136] width 134 height 18
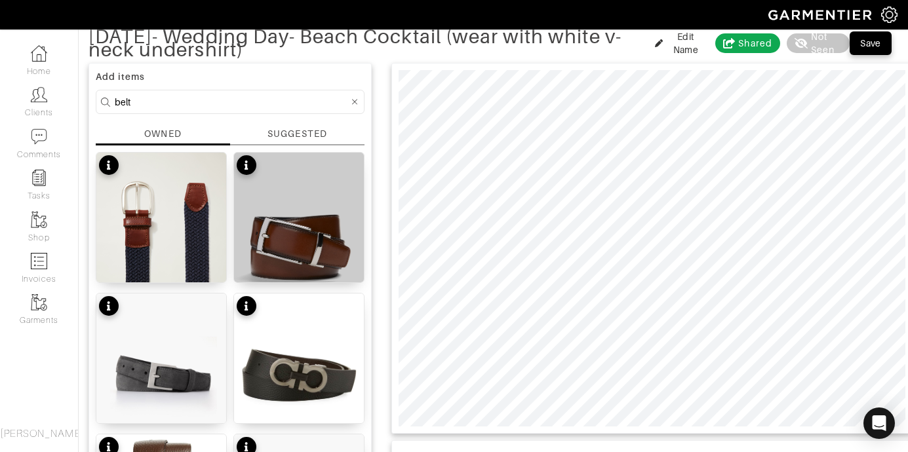
drag, startPoint x: 142, startPoint y: 105, endPoint x: 85, endPoint y: 98, distance: 56.8
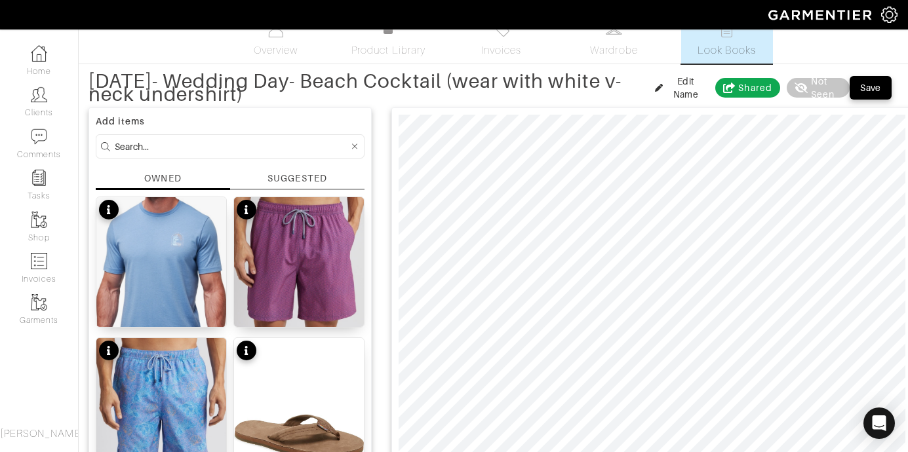
scroll to position [0, 0]
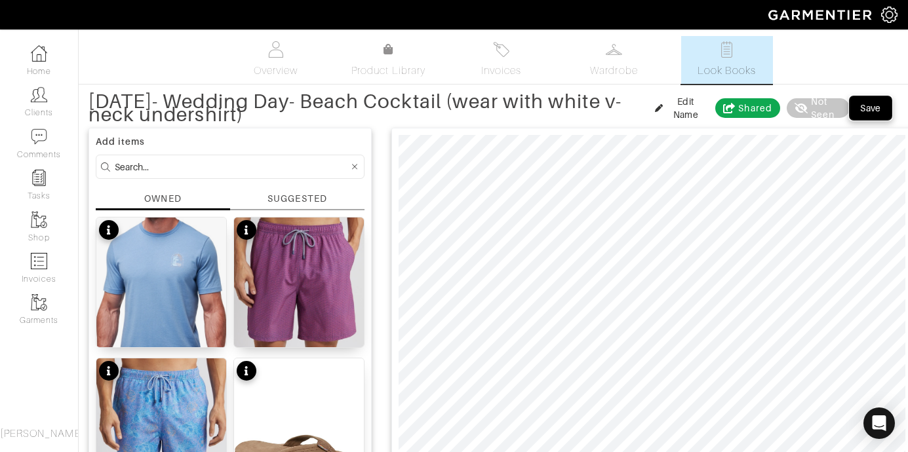
click at [873, 109] on div "Save" at bounding box center [870, 108] width 21 height 13
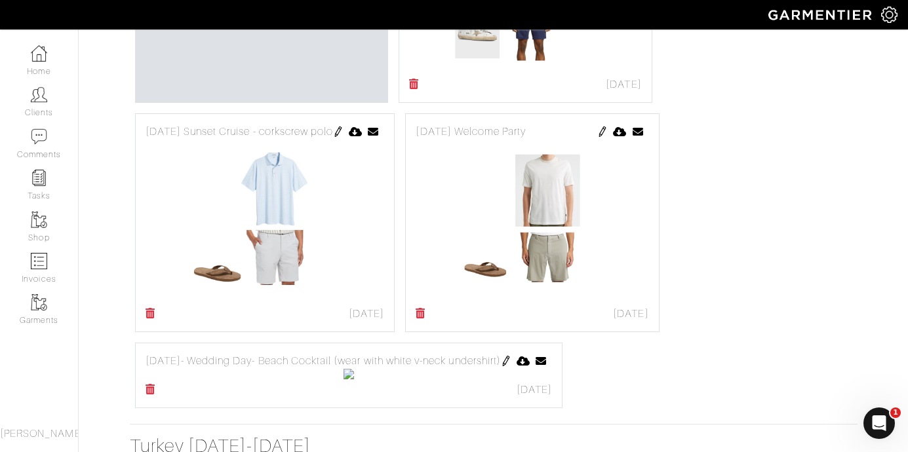
scroll to position [690, 0]
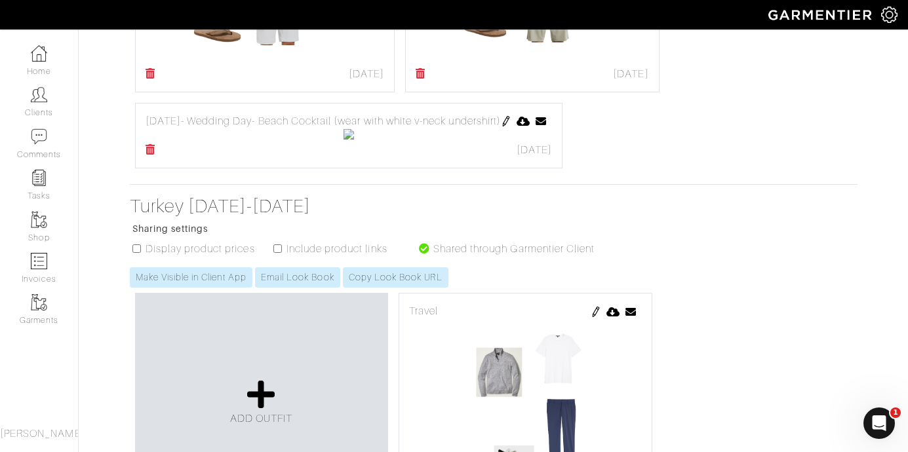
click at [511, 117] on img at bounding box center [506, 121] width 10 height 10
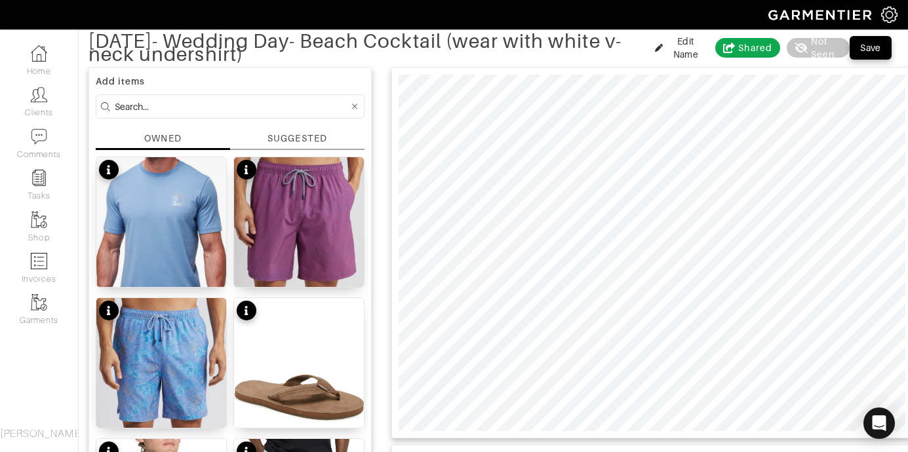
scroll to position [108, 0]
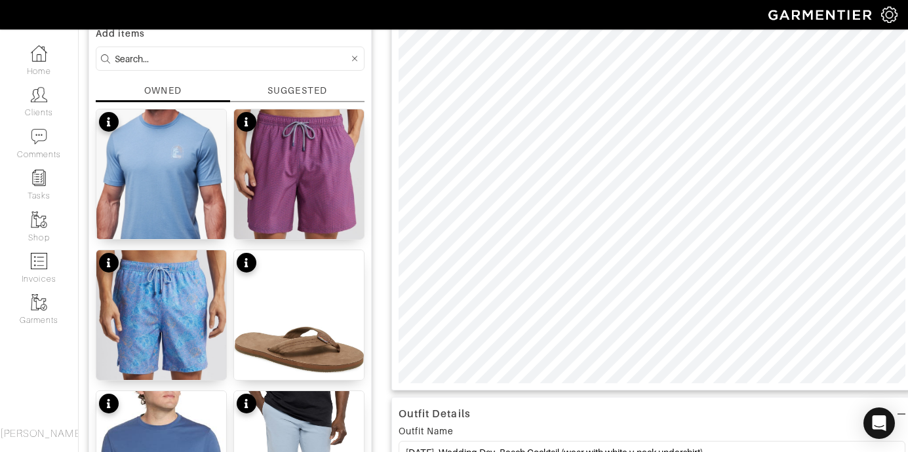
click at [137, 60] on input at bounding box center [232, 58] width 234 height 16
type input "shoe"
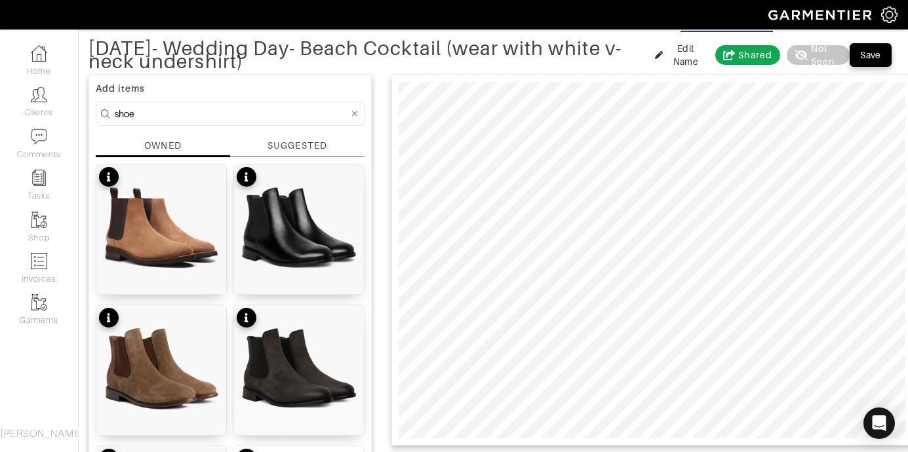
scroll to position [60, 0]
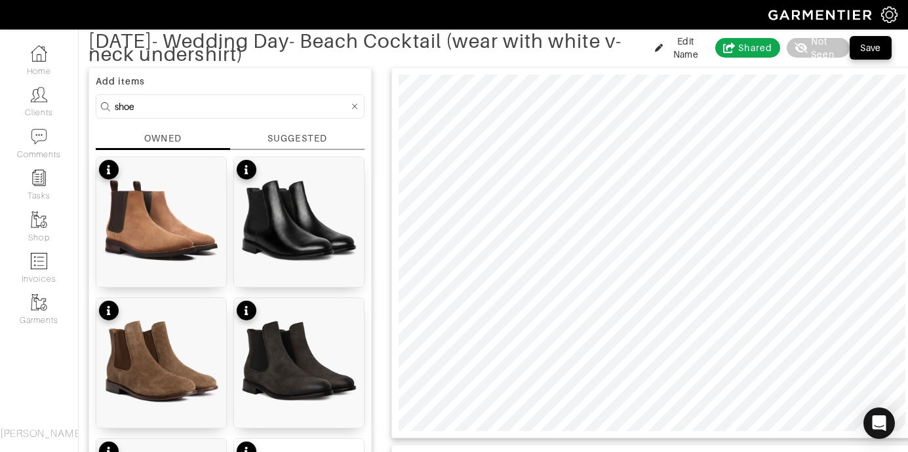
click at [293, 144] on div "SUGGESTED" at bounding box center [296, 139] width 59 height 14
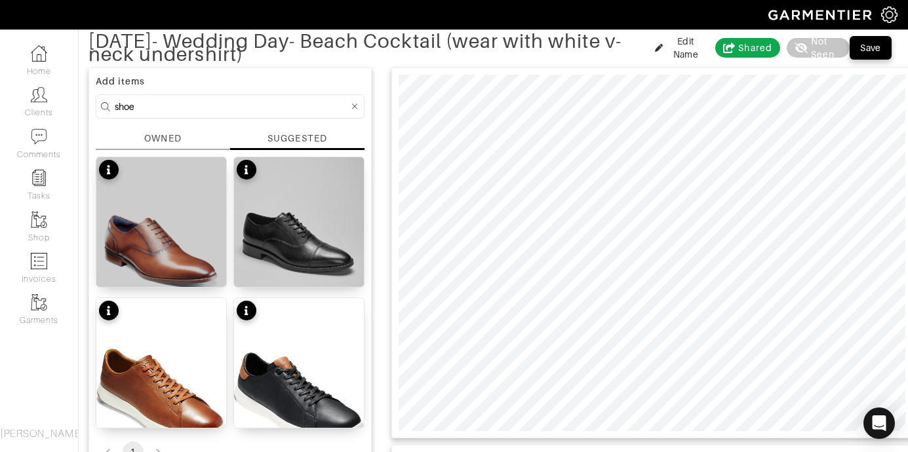
click at [172, 138] on div "OWNED" at bounding box center [162, 139] width 37 height 14
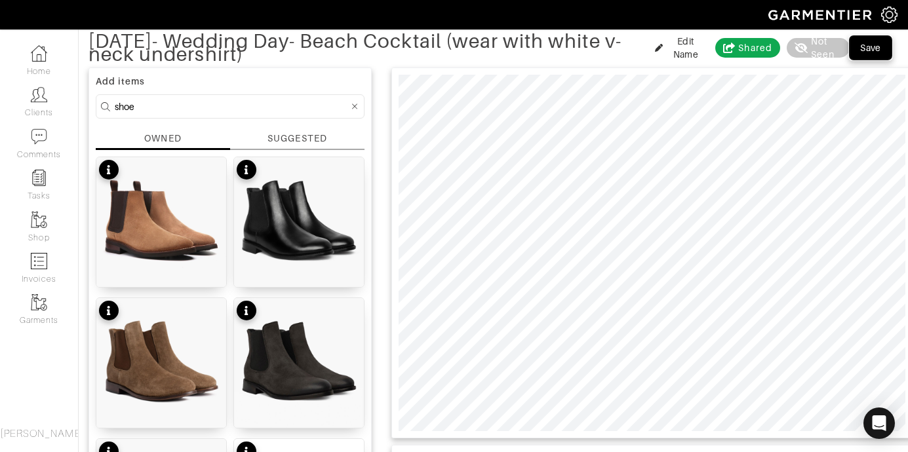
click at [871, 45] on div "Save" at bounding box center [870, 47] width 21 height 13
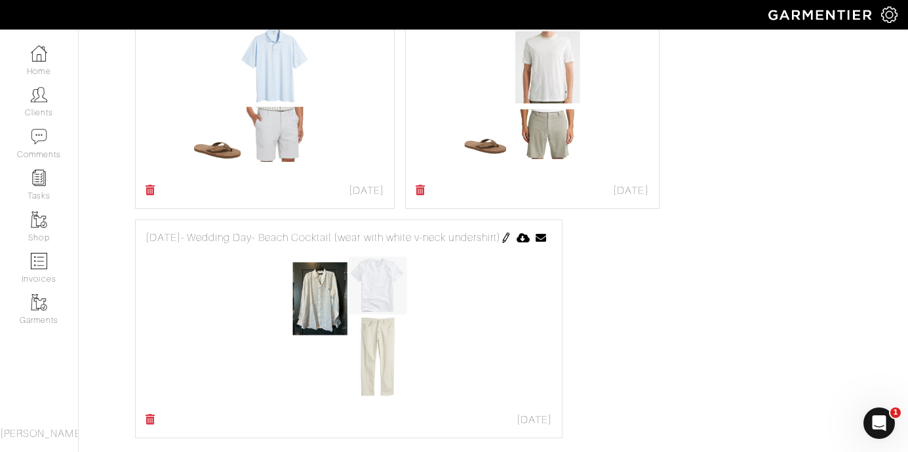
scroll to position [663, 0]
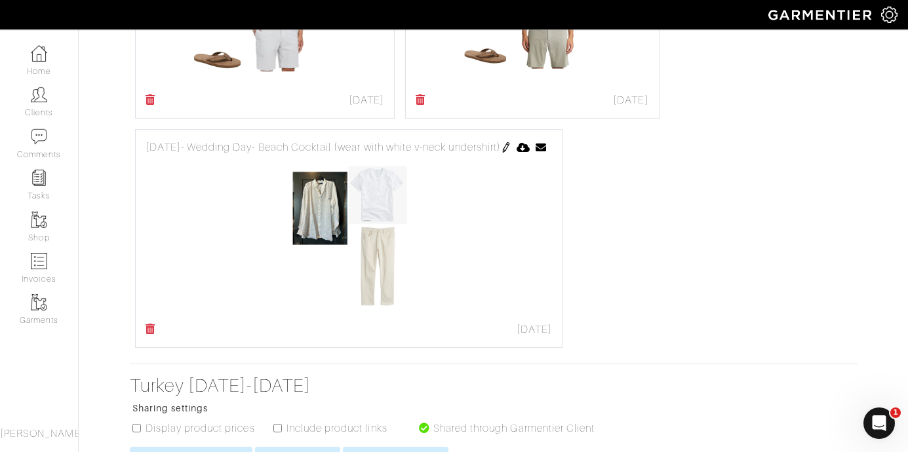
click at [511, 144] on img at bounding box center [506, 147] width 10 height 10
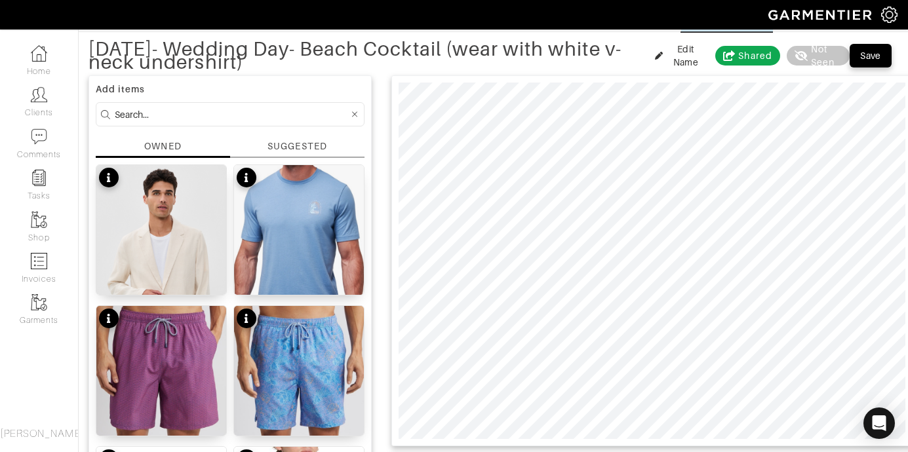
scroll to position [79, 0]
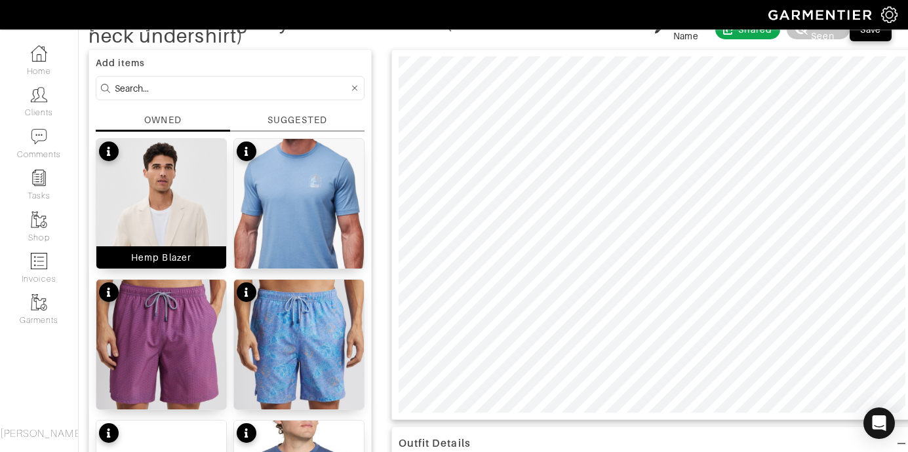
click at [180, 212] on img at bounding box center [161, 254] width 130 height 230
click at [151, 92] on input at bounding box center [232, 88] width 234 height 16
type input "belt"
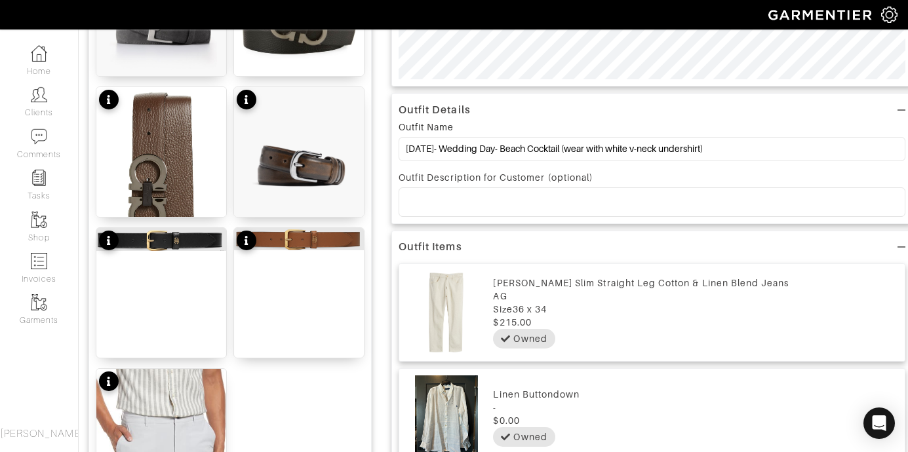
scroll to position [423, 0]
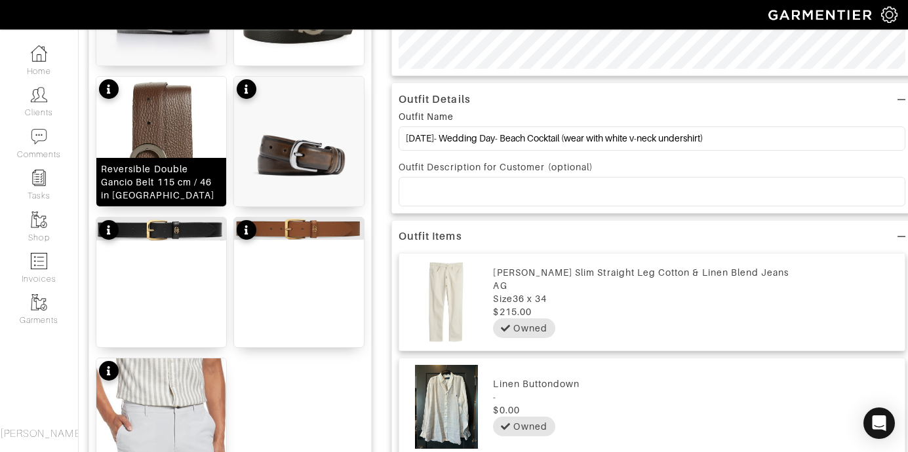
click at [163, 121] on img at bounding box center [161, 176] width 130 height 199
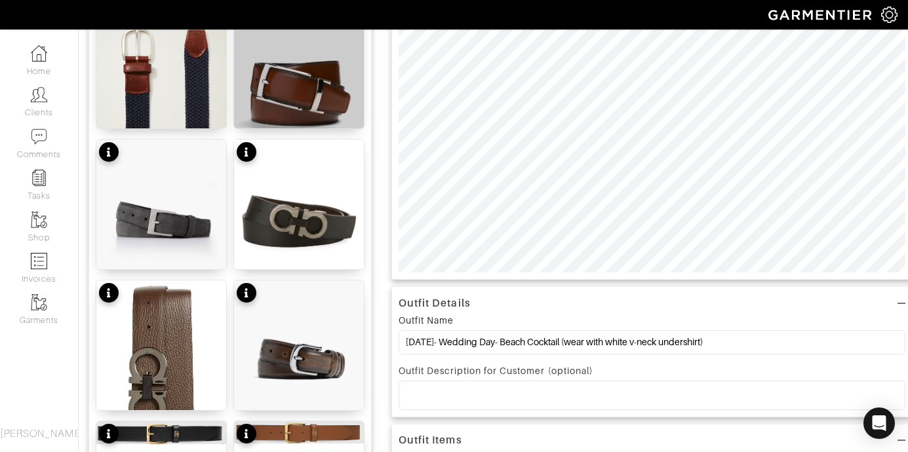
scroll to position [88, 0]
